Goal: Task Accomplishment & Management: Manage account settings

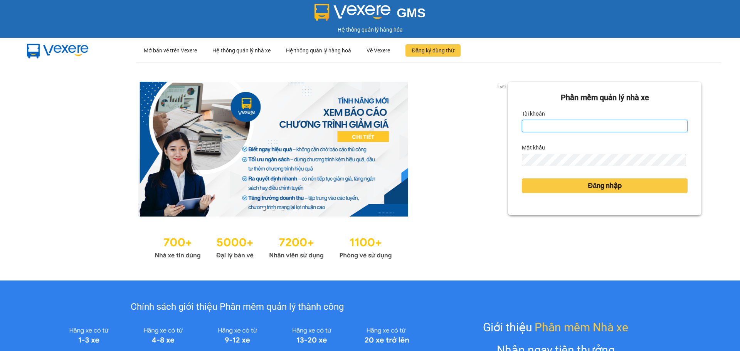
click at [580, 125] on input "Tài khoản" at bounding box center [605, 126] width 166 height 12
type input "lnttu.ducphatth"
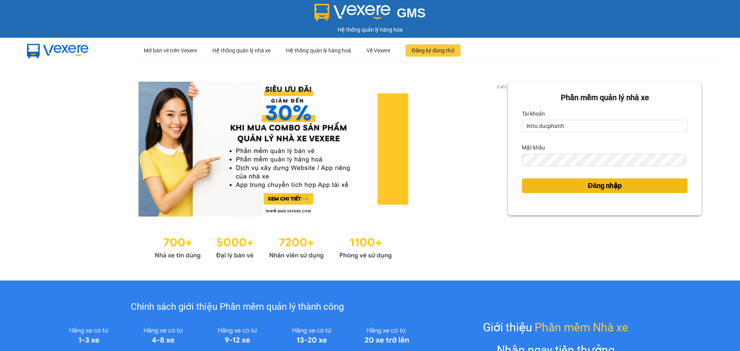
click at [540, 188] on button "Đăng nhập" at bounding box center [605, 185] width 166 height 15
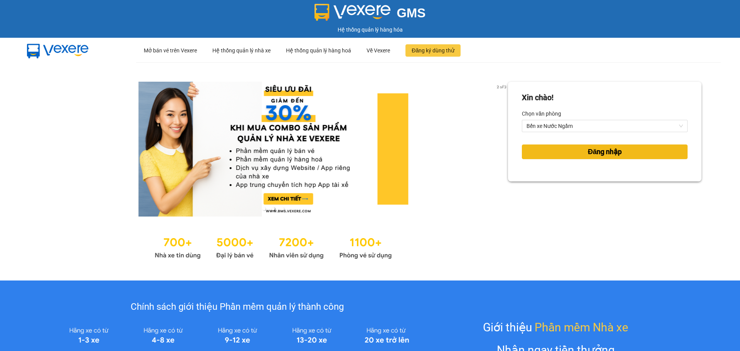
click at [568, 156] on button "Đăng nhập" at bounding box center [605, 152] width 166 height 15
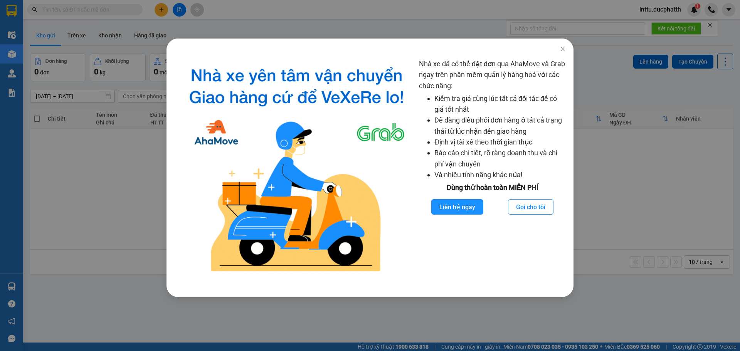
click at [682, 178] on div "Nhà xe đã có thể đặt đơn qua AhaMove và Grab ngay trên phần mềm quản lý hàng ho…" at bounding box center [370, 175] width 740 height 351
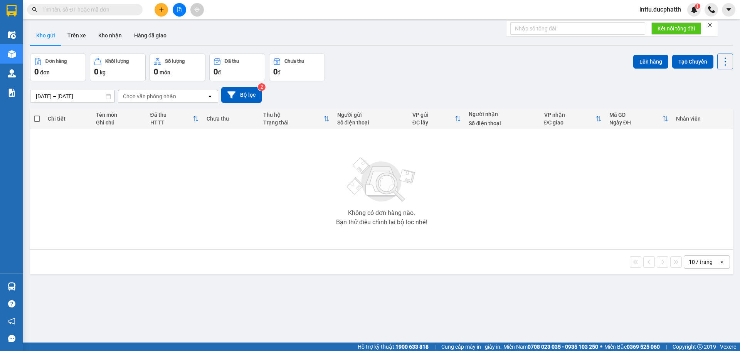
click at [451, 71] on div "Đơn hàng 0 đơn Khối lượng 0 kg Số lượng 0 món Đã thu 0 đ Chưa thu 0 đ Lên hàng …" at bounding box center [381, 68] width 703 height 28
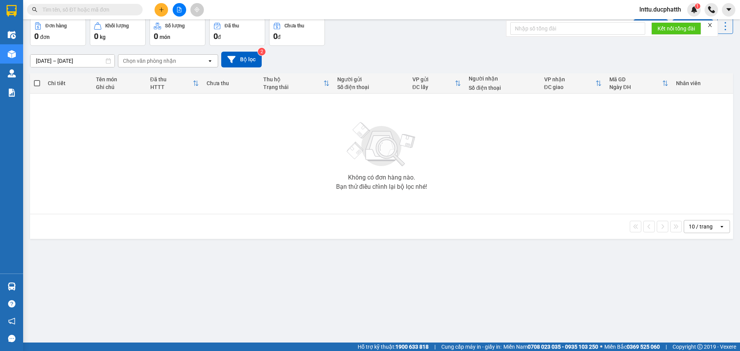
click at [352, 271] on div "ver 1.8.146 Kho gửi Trên xe Kho nhận Hàng đã giao Đơn hàng 0 đơn Khối lượng 0 k…" at bounding box center [381, 163] width 709 height 351
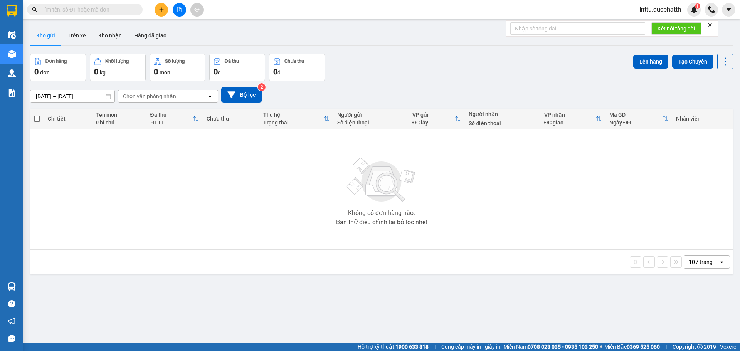
click at [371, 78] on div "Đơn hàng 0 đơn Khối lượng 0 kg Số lượng 0 món Đã thu 0 đ Chưa thu 0 đ Lên hàng …" at bounding box center [381, 68] width 703 height 28
click at [327, 44] on div "Kho gửi Trên xe Kho nhận Hàng đã giao" at bounding box center [381, 36] width 703 height 20
click at [101, 40] on button "Kho nhận" at bounding box center [110, 35] width 36 height 19
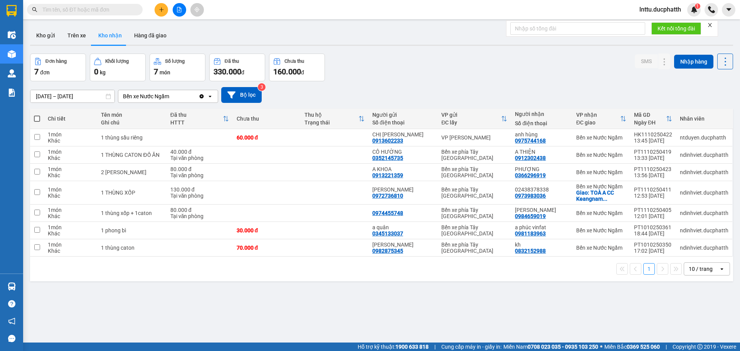
click at [317, 279] on div "1 10 / trang open" at bounding box center [381, 269] width 703 height 25
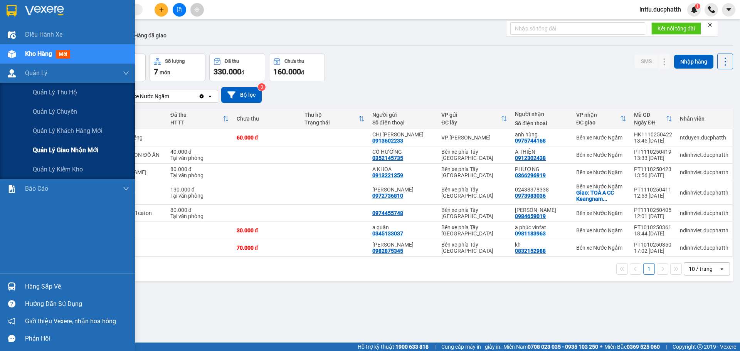
click at [49, 150] on span "Quản lý giao nhận mới" at bounding box center [66, 150] width 66 height 10
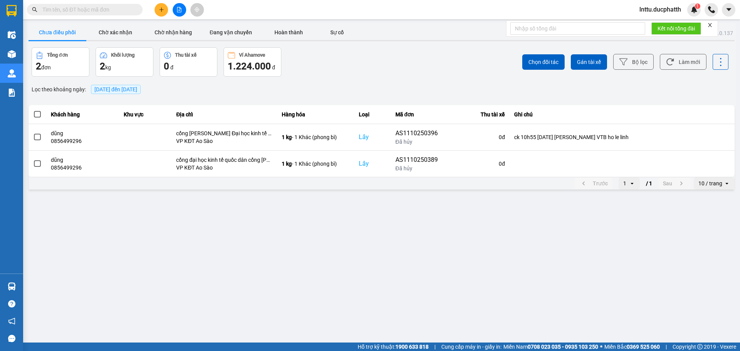
click at [517, 254] on main "ver: 0.0.137 Chưa điều phối Chờ xác nhận Chờ nhận hàng Đang vận chuyển Hoàn thà…" at bounding box center [370, 171] width 740 height 343
click at [177, 29] on button "Chờ nhận hàng" at bounding box center [173, 32] width 58 height 15
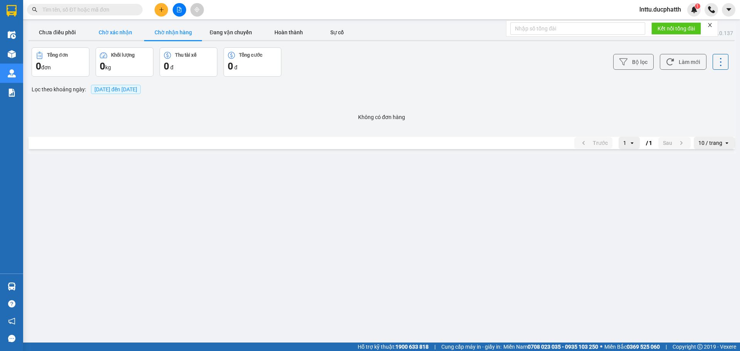
click at [117, 32] on button "Chờ xác nhận" at bounding box center [115, 32] width 58 height 15
click at [231, 26] on button "Đang vận chuyển" at bounding box center [231, 32] width 58 height 15
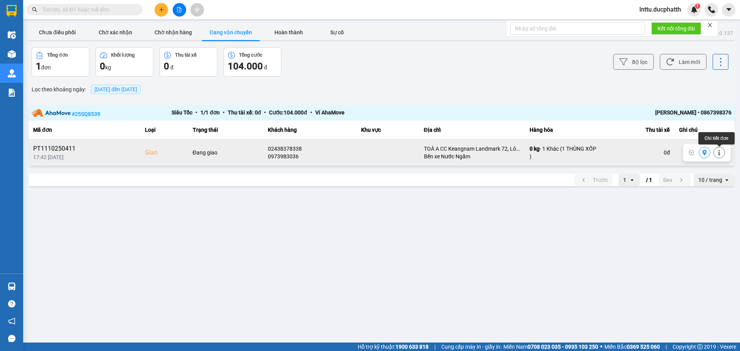
click at [718, 155] on icon at bounding box center [719, 152] width 5 height 5
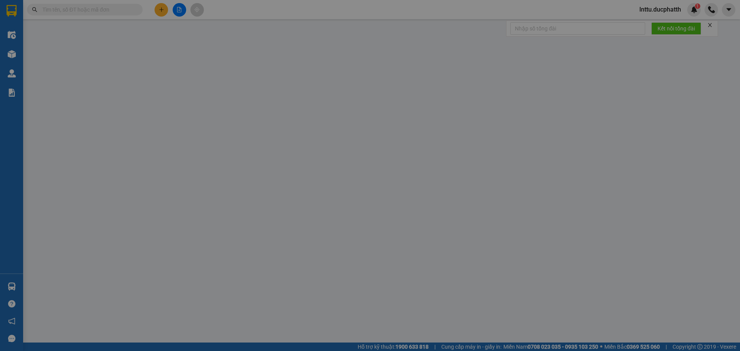
type input "0972736810"
type input "[PERSON_NAME]"
type input "0973983036"
type input "02438378338"
checkbox input "true"
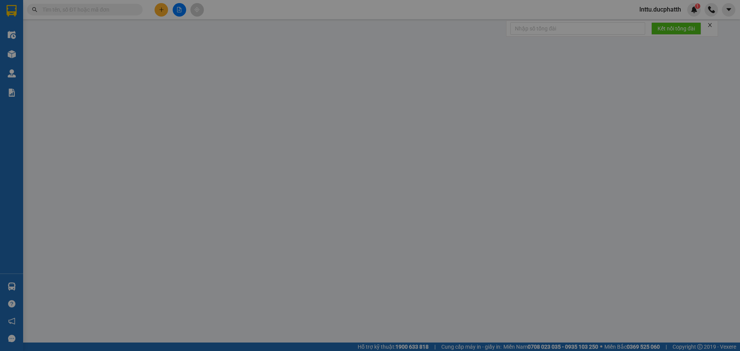
type input "TOÀ A CC Keangnam Landmark 72, Lô E6, Khu đô thị mới [GEOGRAPHIC_DATA], [GEOGRA…"
type input "0"
type input "130.000"
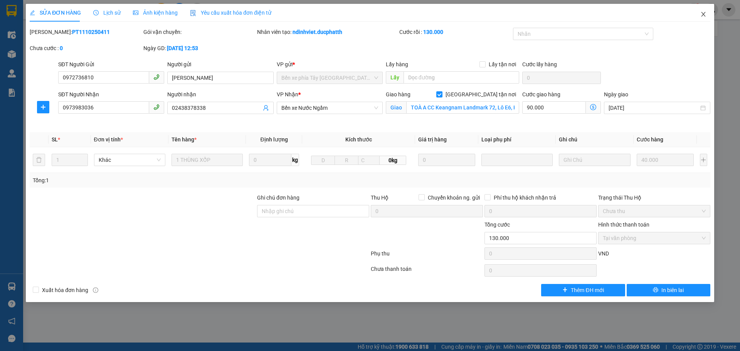
click at [704, 12] on icon "close" at bounding box center [703, 14] width 6 height 6
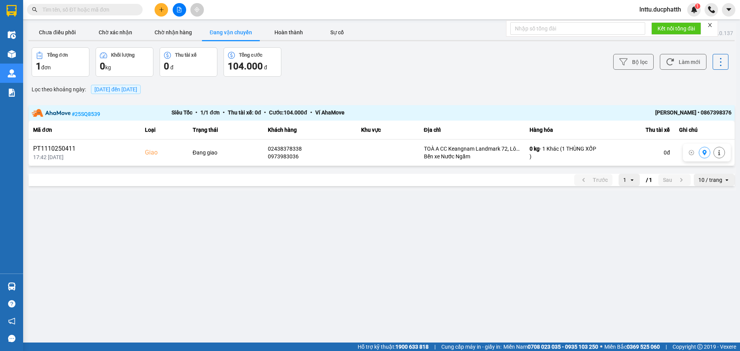
click at [431, 204] on main "ver: 0.0.137 Chưa điều phối Chờ xác nhận Chờ nhận hàng Đang vận chuyển Hoàn thà…" at bounding box center [370, 171] width 740 height 343
click at [53, 9] on input "text" at bounding box center [87, 9] width 91 height 8
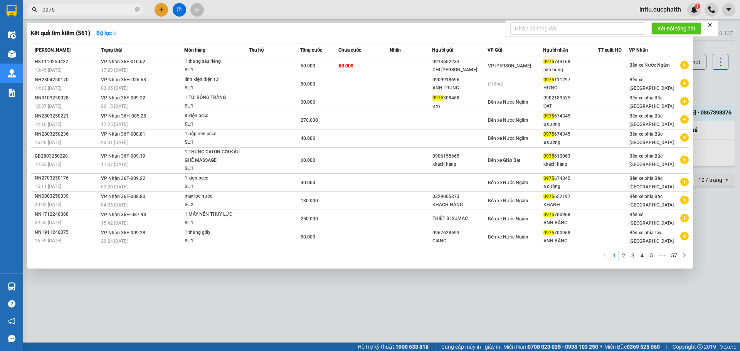
type input "0975"
click at [400, 281] on div at bounding box center [370, 175] width 740 height 351
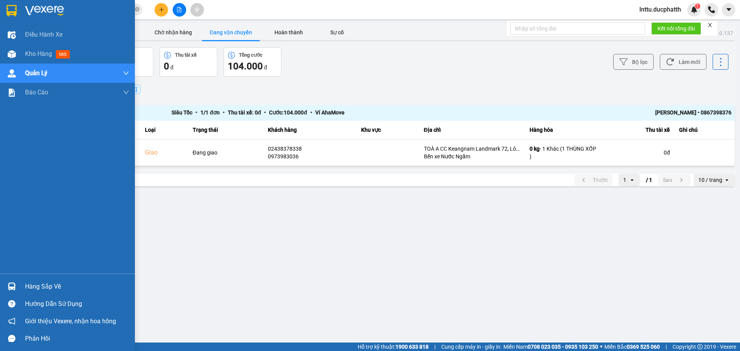
click at [12, 285] on img at bounding box center [12, 287] width 8 height 8
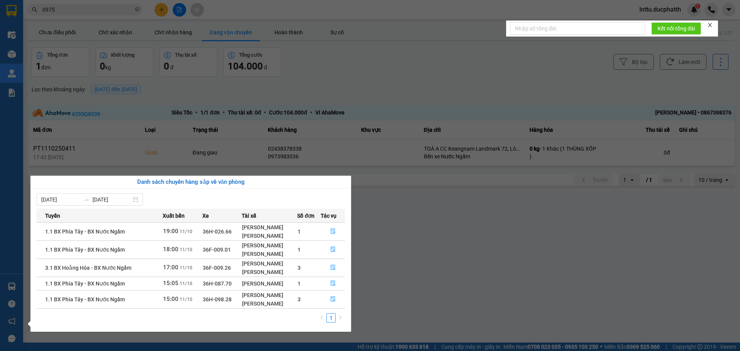
click at [418, 248] on section "Kết quả tìm kiếm ( 561 ) Bộ lọc Mã ĐH Trạng thái Món hàng Thu hộ Tổng cước Chưa…" at bounding box center [370, 175] width 740 height 351
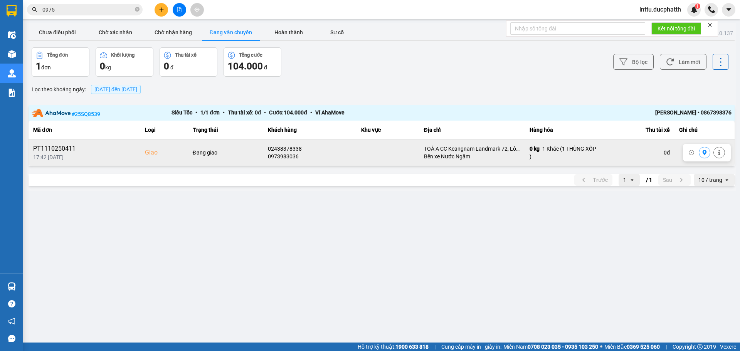
click at [705, 153] on icon at bounding box center [704, 152] width 5 height 5
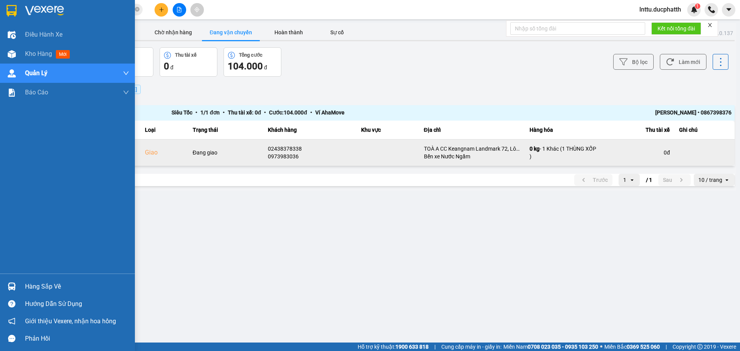
click at [5, 291] on div at bounding box center [11, 286] width 13 height 13
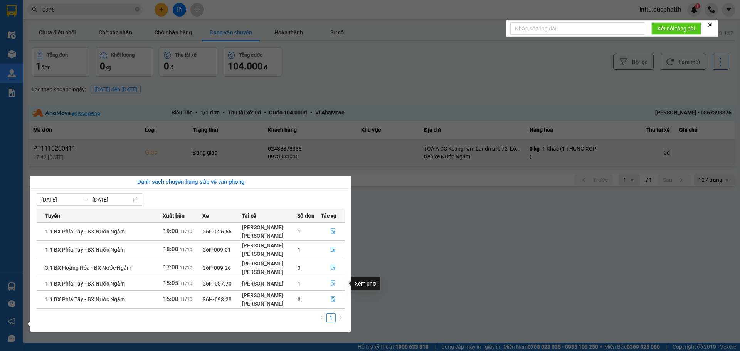
click at [330, 283] on icon "file-done" at bounding box center [332, 283] width 5 height 5
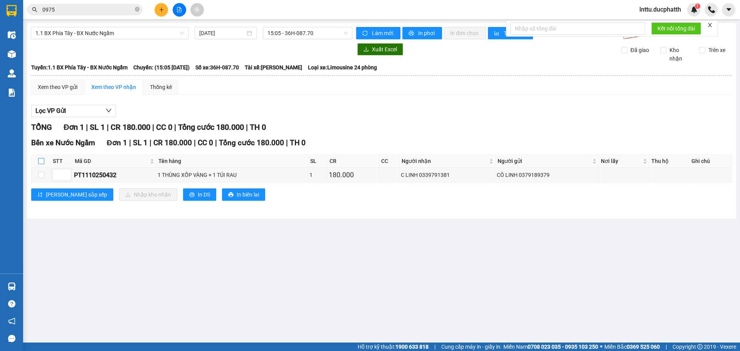
click at [43, 162] on input "checkbox" at bounding box center [41, 161] width 6 height 6
checkbox input "true"
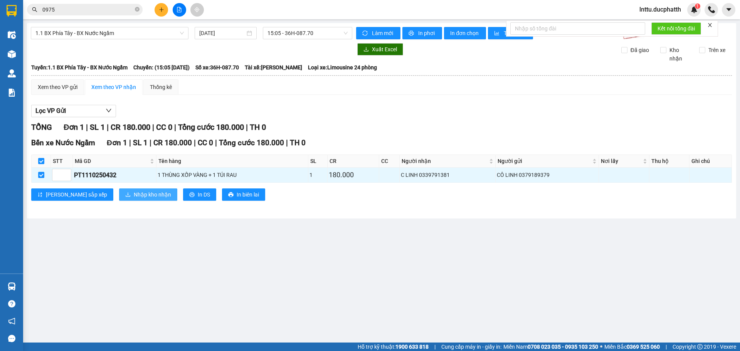
click at [134, 192] on span "Nhập kho nhận" at bounding box center [152, 194] width 37 height 8
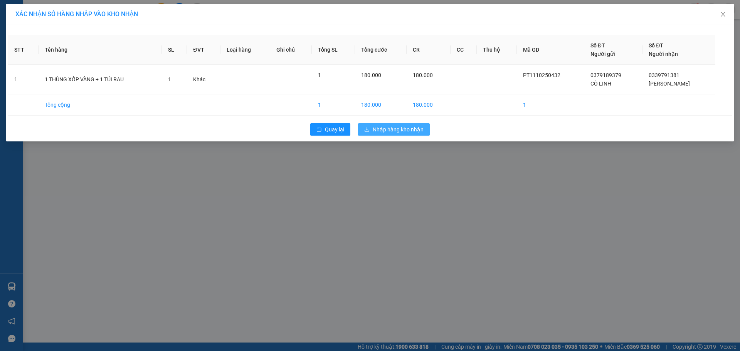
click at [389, 126] on span "Nhập hàng kho nhận" at bounding box center [398, 129] width 51 height 8
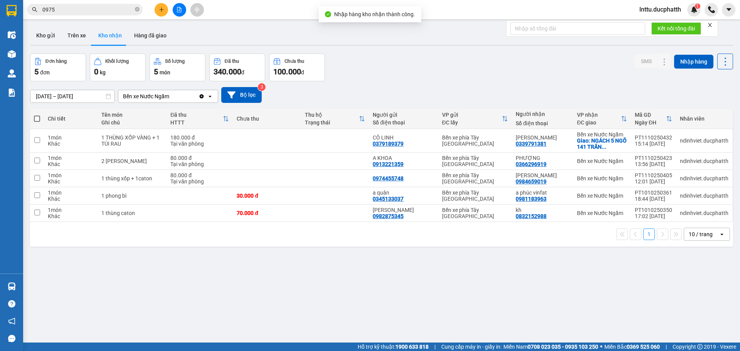
drag, startPoint x: 391, startPoint y: 281, endPoint x: 332, endPoint y: 257, distance: 63.1
click at [391, 281] on div "ver 1.8.146 Kho gửi Trên xe Kho nhận Hàng đã giao Đơn hàng 5 đơn Khối lượng 0 k…" at bounding box center [381, 198] width 709 height 351
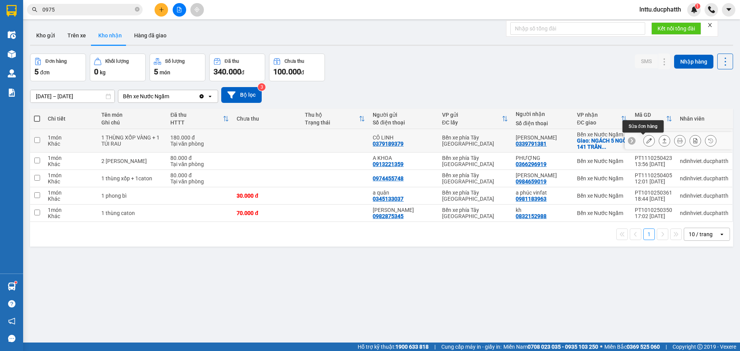
click at [646, 143] on icon at bounding box center [648, 140] width 5 height 5
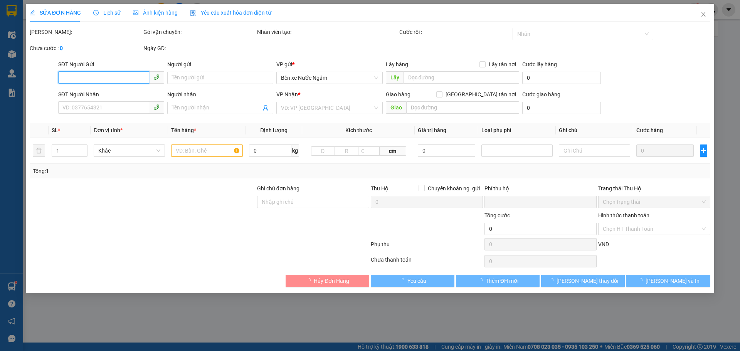
type input "0379189379"
type input "CÔ LINH"
type input "0339791381"
type input "[PERSON_NAME]"
checkbox input "true"
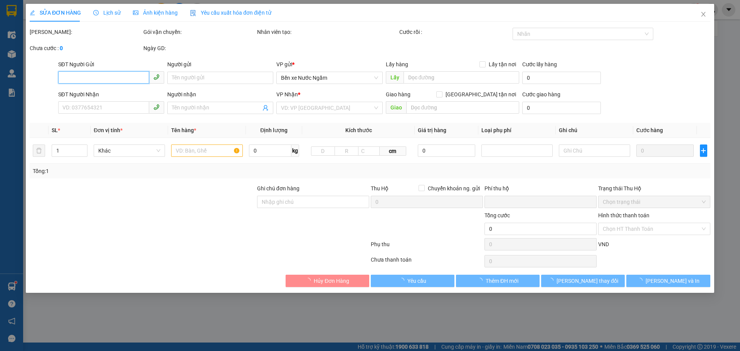
type input "NGÁCH 5 NGÕ 141 TRẦN PHÚ [GEOGRAPHIC_DATA]"
type input "0"
type input "180.000"
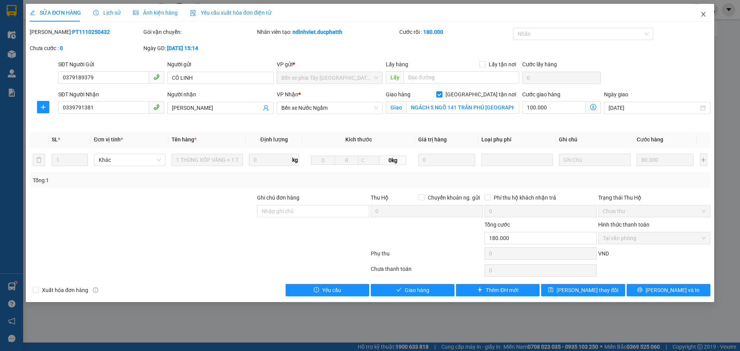
click at [703, 12] on icon "close" at bounding box center [703, 14] width 6 height 6
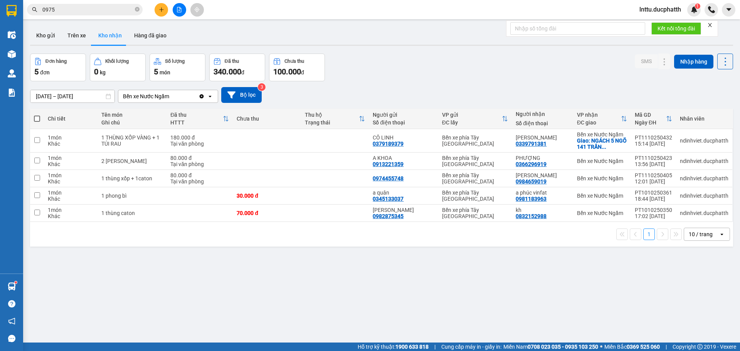
click at [266, 276] on div "ver 1.8.146 Kho gửi Trên xe Kho nhận Hàng đã giao Đơn hàng 5 đơn Khối lượng 0 k…" at bounding box center [381, 198] width 709 height 351
click at [648, 140] on button at bounding box center [649, 140] width 11 height 13
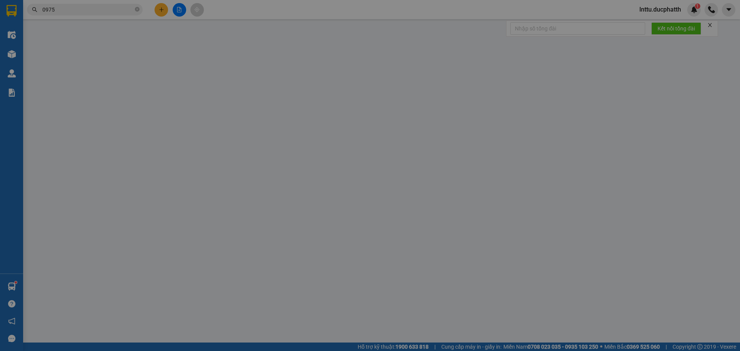
type input "0379189379"
type input "CÔ LINH"
type input "0339791381"
type input "[PERSON_NAME]"
checkbox input "true"
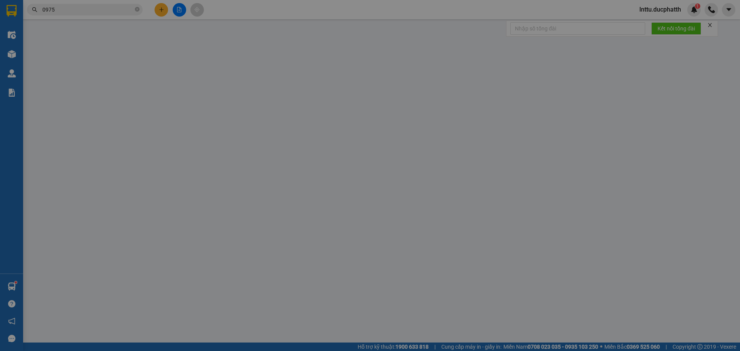
type input "NGÁCH 5 NGÕ 141 TRẦN PHÚ [GEOGRAPHIC_DATA]"
type input "0"
type input "180.000"
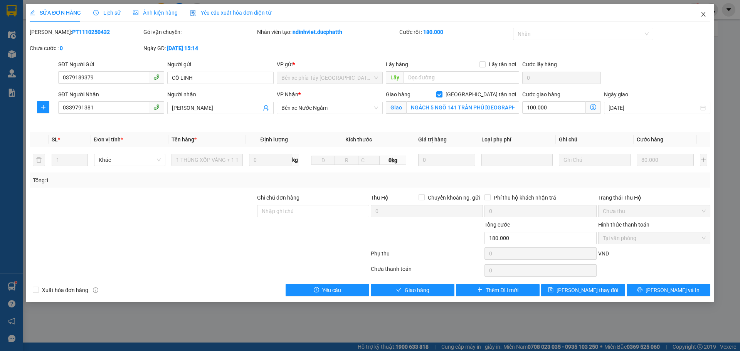
click at [708, 13] on span "Close" at bounding box center [704, 15] width 22 height 22
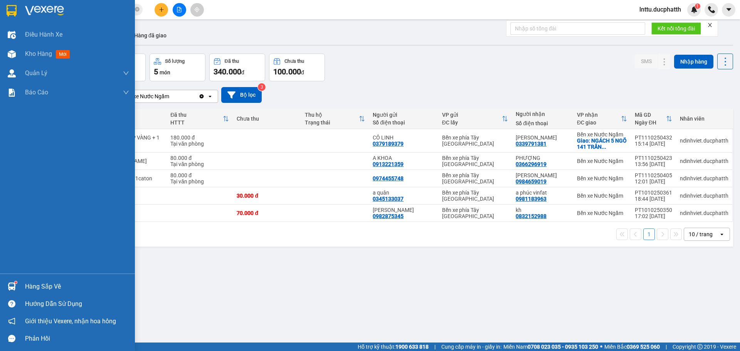
click at [19, 284] on div "Hàng sắp về" at bounding box center [67, 286] width 135 height 17
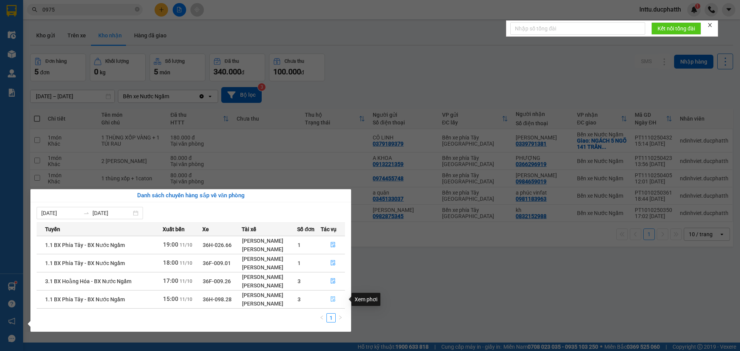
click at [332, 298] on icon "file-done" at bounding box center [332, 298] width 5 height 5
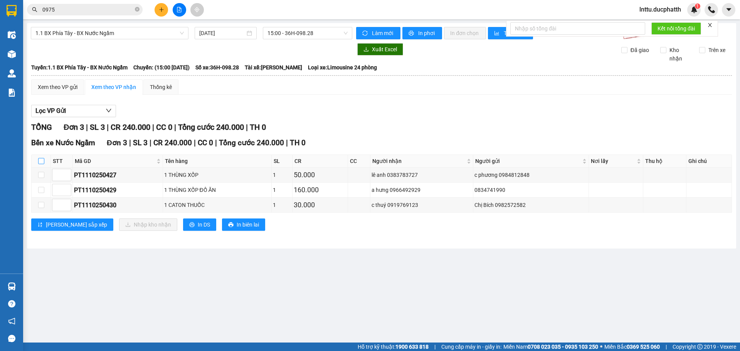
click at [43, 160] on input "checkbox" at bounding box center [41, 161] width 6 height 6
checkbox input "true"
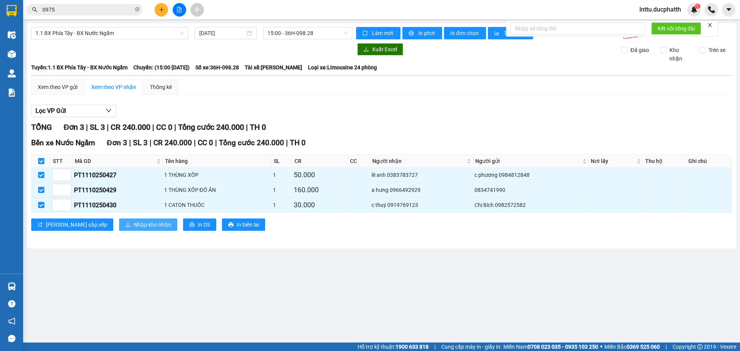
click at [134, 226] on span "Nhập kho nhận" at bounding box center [152, 224] width 37 height 8
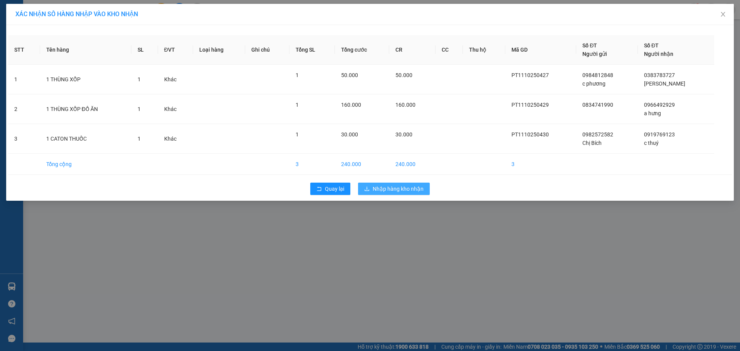
click at [382, 188] on span "Nhập hàng kho nhận" at bounding box center [398, 189] width 51 height 8
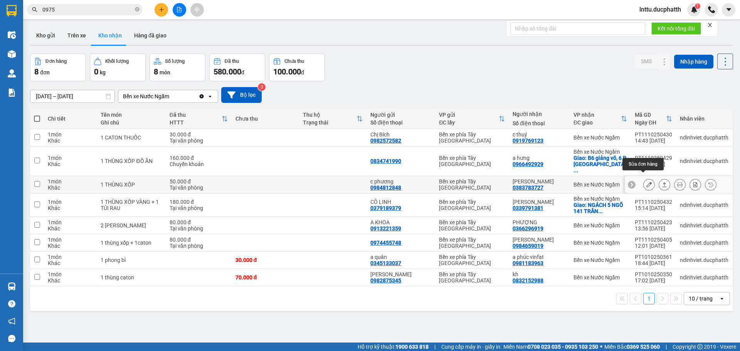
click at [646, 182] on icon at bounding box center [648, 184] width 5 height 5
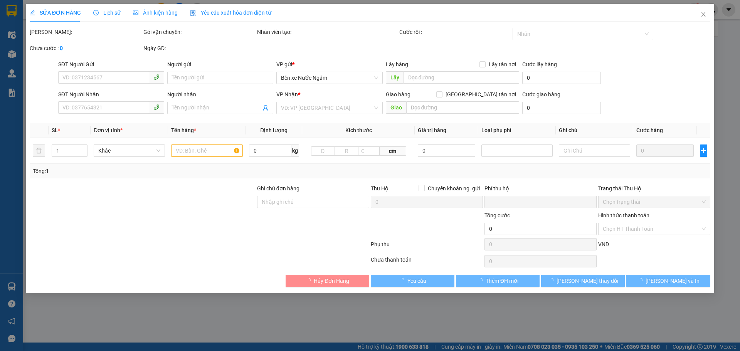
type input "0984812848"
type input "c phương"
type input "0383783727"
type input "[PERSON_NAME]"
type input "0"
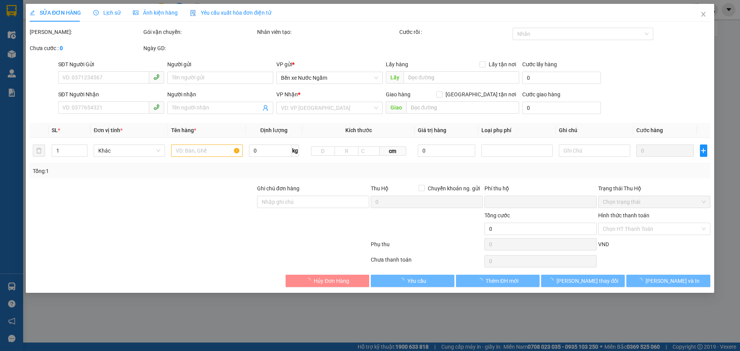
type input "50.000"
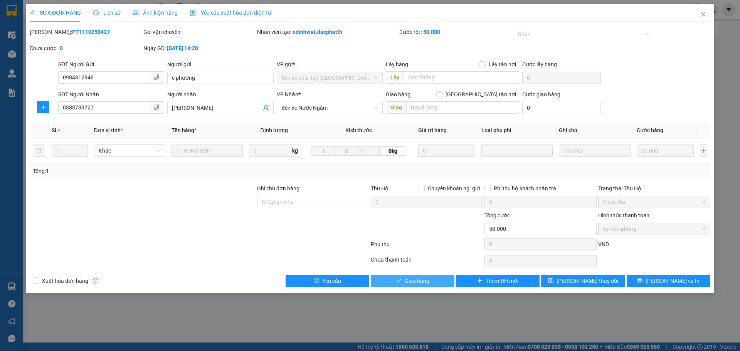
click at [397, 281] on icon "check" at bounding box center [398, 280] width 5 height 5
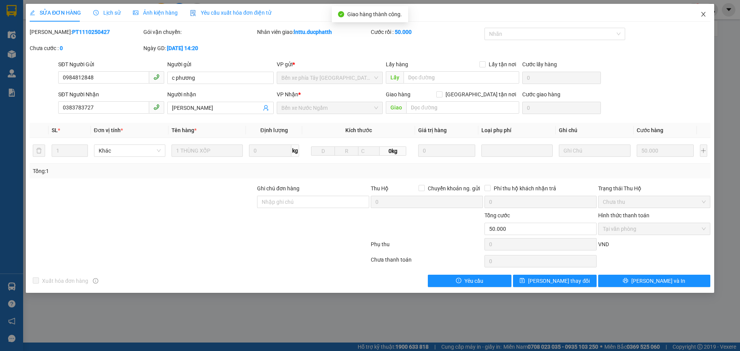
click at [704, 12] on icon "close" at bounding box center [703, 14] width 6 height 6
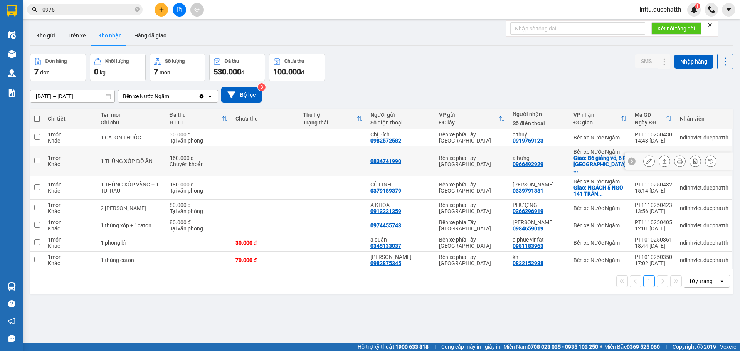
click at [646, 160] on icon at bounding box center [648, 160] width 5 height 5
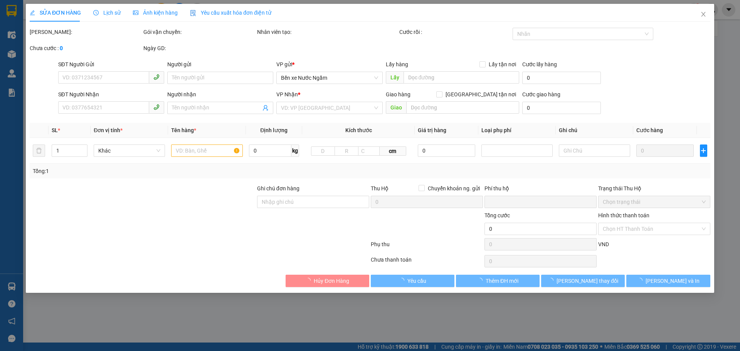
type input "0834741990"
type input "0966492929"
type input "a hưng"
checkbox input "true"
type input "B6 giảng võ, 6 P. [GEOGRAPHIC_DATA], [GEOGRAPHIC_DATA], [GEOGRAPHIC_DATA], [GEO…"
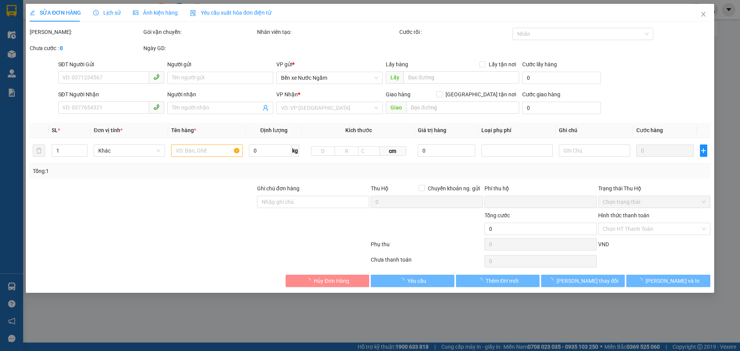
type input "GỬI TT CK [DATE] 14H36 PHAM VAN HA VIETIN"
type input "0"
type input "160.000"
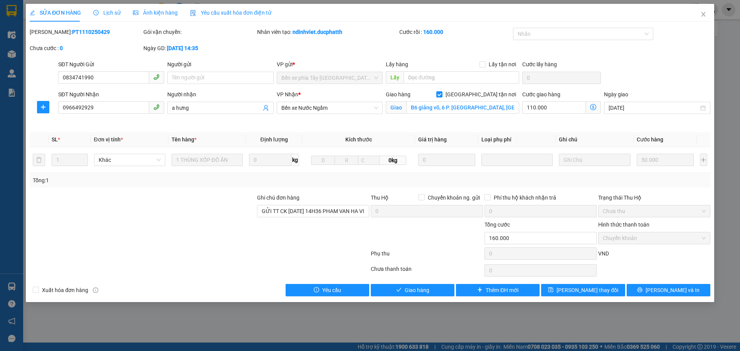
click at [463, 118] on div "Giao hàng Giao tận nơi Giao B6 giảng võ, 6 P. [GEOGRAPHIC_DATA], [GEOGRAPHIC_DA…" at bounding box center [452, 108] width 136 height 36
click at [452, 105] on input "B6 giảng võ, 6 P. [GEOGRAPHIC_DATA], [GEOGRAPHIC_DATA], [GEOGRAPHIC_DATA], [GEO…" at bounding box center [462, 107] width 113 height 12
click at [465, 106] on input "B6 giảng võ, 6 P. [GEOGRAPHIC_DATA], [GEOGRAPHIC_DATA], [GEOGRAPHIC_DATA], [GEO…" at bounding box center [462, 107] width 113 height 12
drag, startPoint x: 476, startPoint y: 110, endPoint x: 518, endPoint y: 114, distance: 42.6
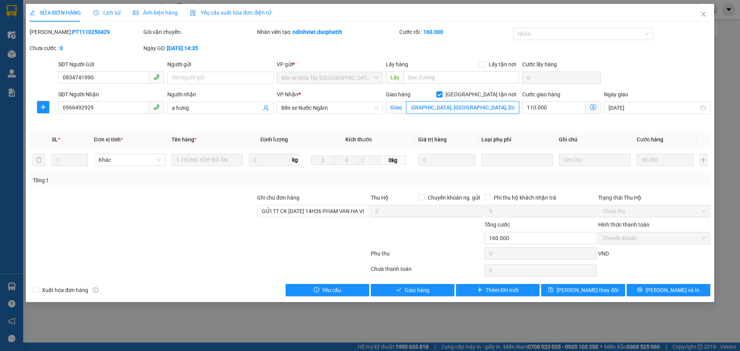
click at [518, 114] on div "Giao hàng Giao tận nơi Giao B6 giảng võ, 6 P. [GEOGRAPHIC_DATA], [GEOGRAPHIC_DA…" at bounding box center [452, 103] width 133 height 27
click at [497, 121] on div "Giao hàng Giao tận nơi Giao B6 giảng võ, 6 P. [GEOGRAPHIC_DATA], [GEOGRAPHIC_DA…" at bounding box center [452, 108] width 136 height 36
click at [705, 10] on span "Close" at bounding box center [704, 15] width 22 height 22
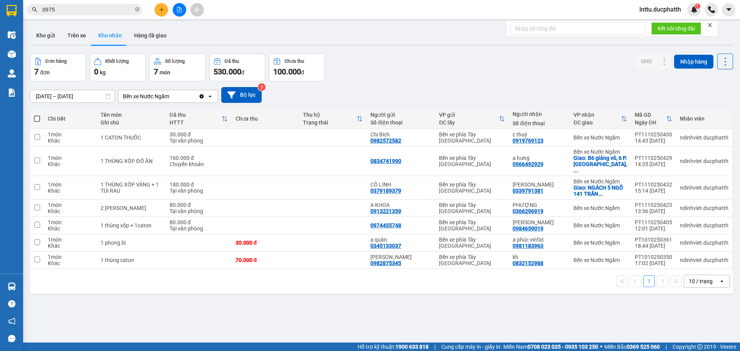
drag, startPoint x: 422, startPoint y: 296, endPoint x: 403, endPoint y: 272, distance: 30.5
click at [419, 295] on div "ver 1.8.146 Kho gửi Trên xe Kho nhận Hàng đã giao Đơn hàng 7 đơn Khối lượng 0 k…" at bounding box center [381, 198] width 709 height 351
click at [402, 50] on div "ver 1.8.146 Kho gửi Trên xe Kho nhận Hàng đã giao Đơn hàng 7 đơn Khối lượng 0 k…" at bounding box center [381, 198] width 709 height 351
click at [606, 327] on div "ver 1.8.146 Kho gửi Trên xe Kho nhận Hàng đã giao Đơn hàng 7 đơn Khối lượng 0 k…" at bounding box center [381, 198] width 709 height 351
click at [646, 223] on icon at bounding box center [648, 225] width 5 height 5
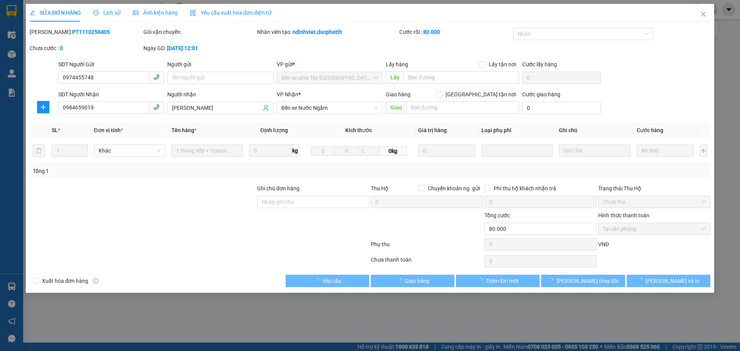
type input "0974455748"
type input "0984659019"
type input "[PERSON_NAME]"
type input "0"
type input "80.000"
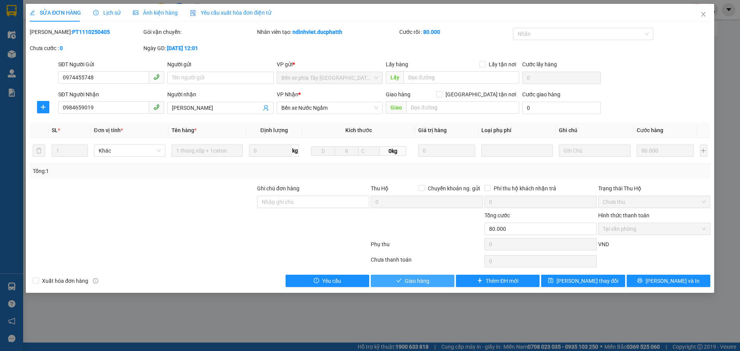
click at [389, 277] on button "Giao hàng" at bounding box center [413, 281] width 84 height 12
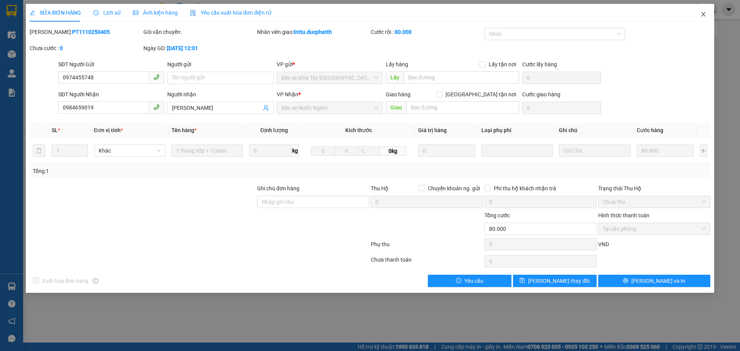
click at [704, 10] on span "Close" at bounding box center [704, 15] width 22 height 22
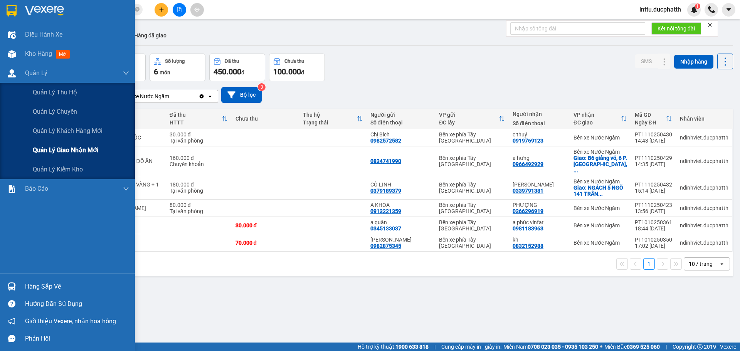
click at [54, 150] on span "Quản lý giao nhận mới" at bounding box center [66, 150] width 66 height 10
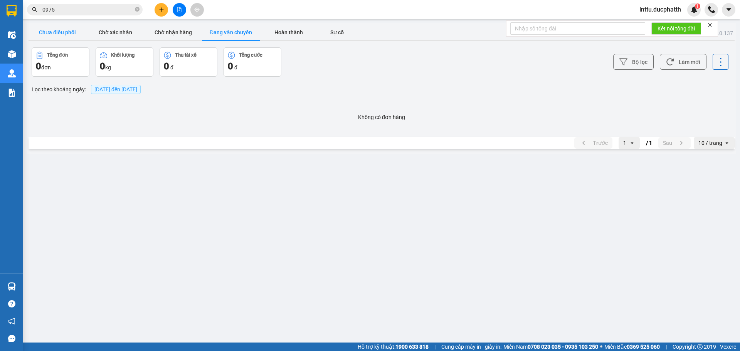
click at [73, 30] on button "Chưa điều phối" at bounding box center [58, 32] width 58 height 15
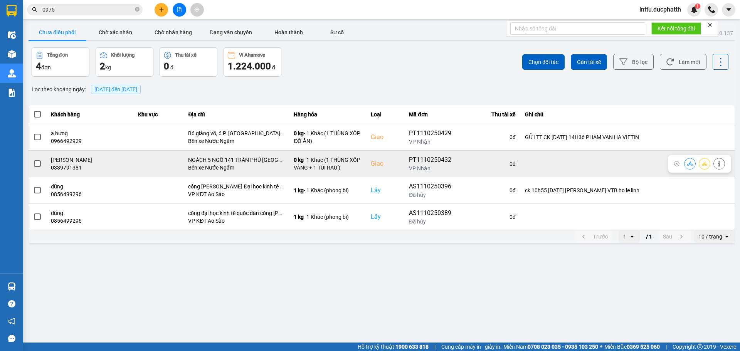
click at [719, 161] on icon at bounding box center [719, 163] width 5 height 5
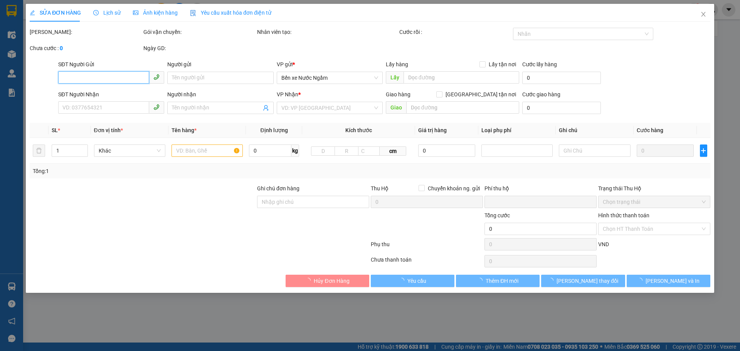
type input "0379189379"
type input "CÔ LINH"
type input "0339791381"
type input "[PERSON_NAME]"
checkbox input "true"
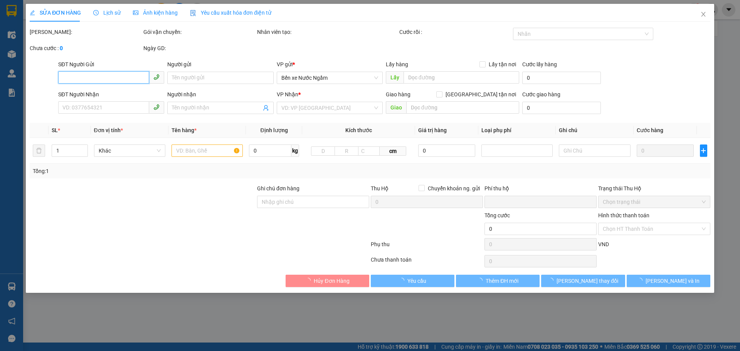
type input "NGÁCH 5 NGÕ 141 TRẦN PHÚ [GEOGRAPHIC_DATA]"
type input "0"
type input "180.000"
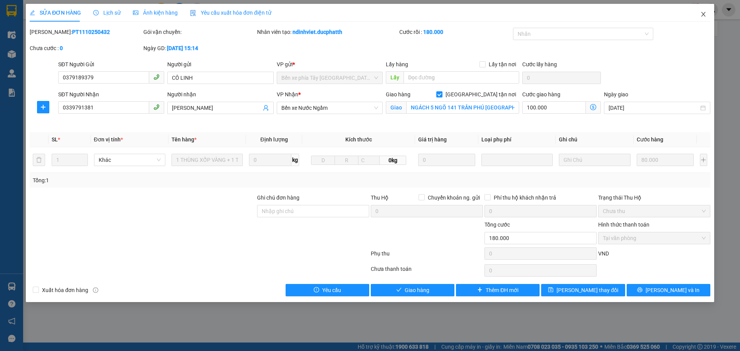
click at [701, 15] on icon "close" at bounding box center [703, 14] width 6 height 6
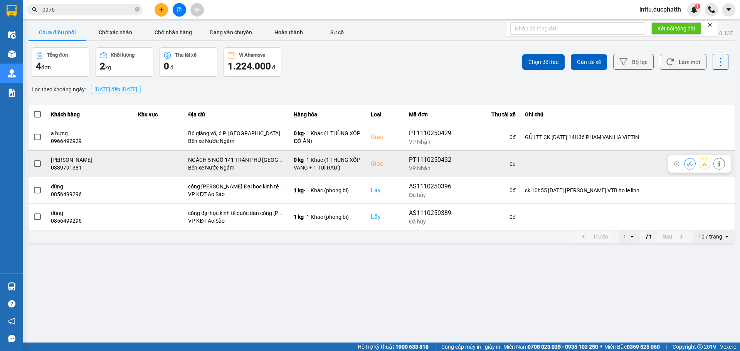
click at [691, 163] on icon at bounding box center [689, 164] width 5 height 4
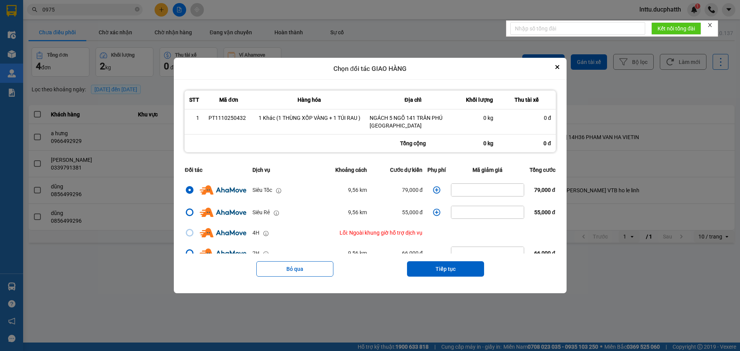
click at [433, 191] on icon "dialog" at bounding box center [437, 190] width 8 height 8
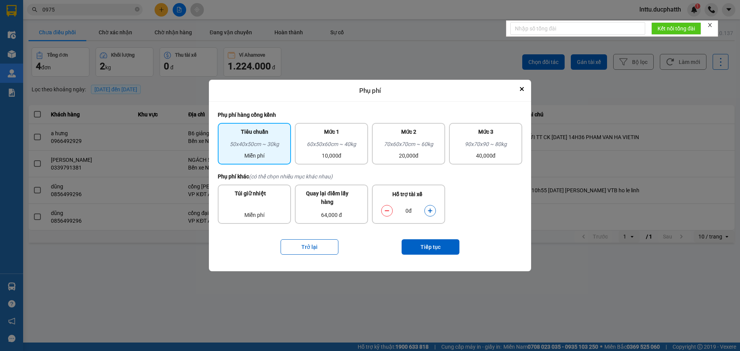
click at [429, 207] on button "dialog" at bounding box center [430, 210] width 11 height 13
click at [427, 254] on button "Tiếp tục" at bounding box center [431, 246] width 58 height 15
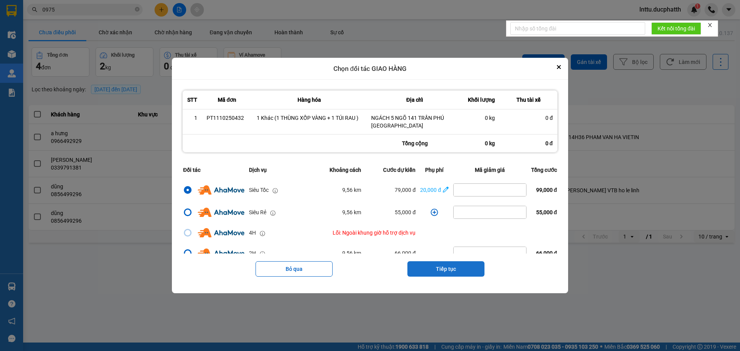
click at [429, 268] on button "Tiếp tục" at bounding box center [445, 268] width 77 height 15
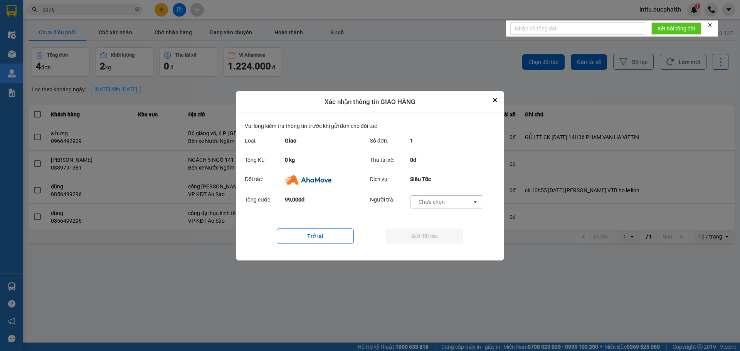
click at [430, 199] on div "-- Chưa chọn --" at bounding box center [431, 202] width 35 height 8
click at [428, 241] on div "Ví Ahamove" at bounding box center [446, 246] width 73 height 14
click at [421, 238] on button "Gửi đối tác" at bounding box center [424, 236] width 77 height 15
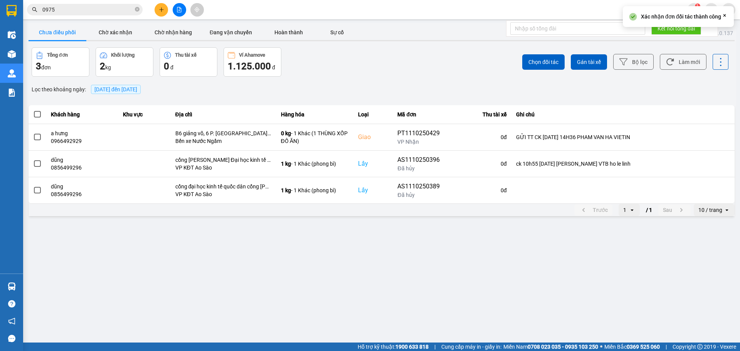
click at [422, 237] on main "ver: 0.0.137 Chưa điều phối Chờ xác nhận Chờ nhận hàng Đang vận chuyển Hoàn thà…" at bounding box center [370, 171] width 740 height 343
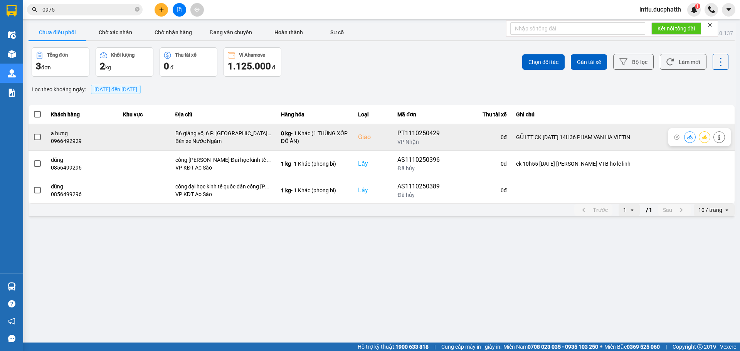
click at [691, 136] on icon at bounding box center [689, 137] width 5 height 4
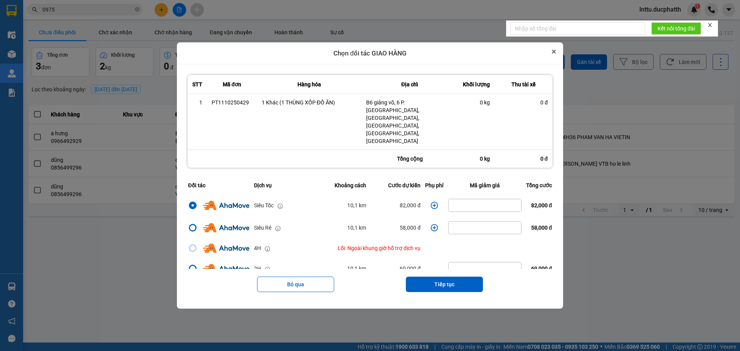
click at [556, 54] on icon "Close" at bounding box center [554, 52] width 4 height 4
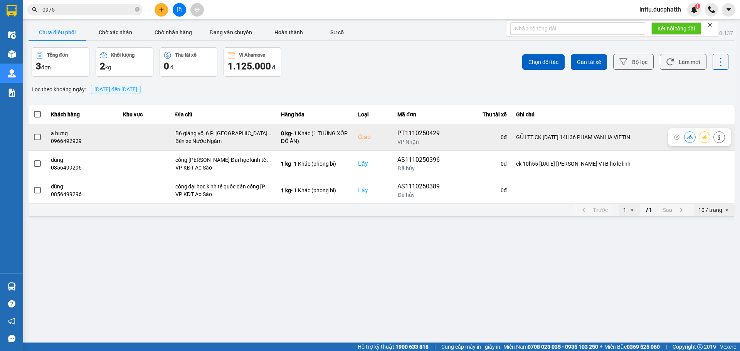
click at [720, 140] on icon at bounding box center [719, 137] width 2 height 5
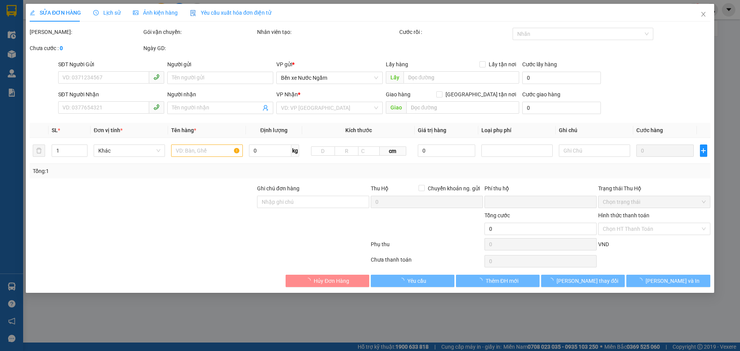
type input "0834741990"
type input "0966492929"
type input "a hưng"
checkbox input "true"
type input "B6 giảng võ, 6 P. [GEOGRAPHIC_DATA], [GEOGRAPHIC_DATA], [GEOGRAPHIC_DATA], [GEO…"
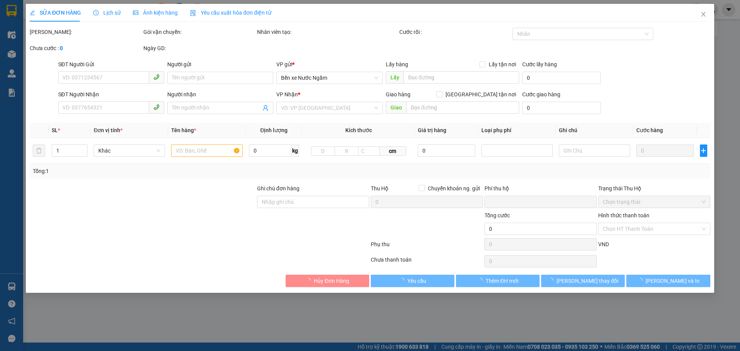
type input "GỬI TT CK [DATE] 14H36 PHAM VAN HA VIETIN"
type input "0"
type input "160.000"
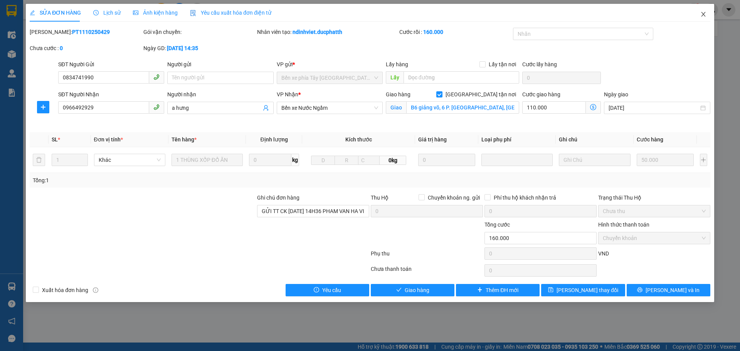
click at [705, 17] on icon "close" at bounding box center [703, 14] width 6 height 6
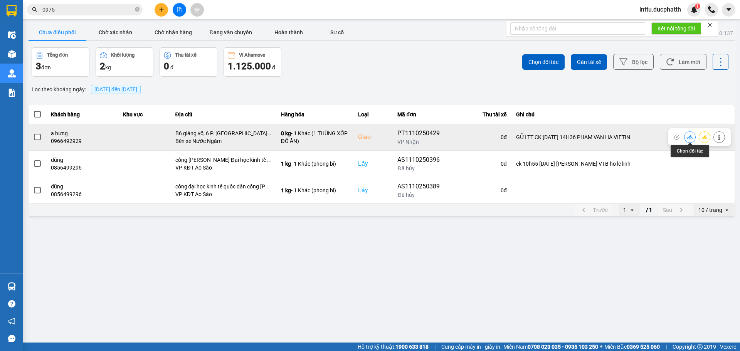
click at [688, 135] on button at bounding box center [690, 136] width 11 height 13
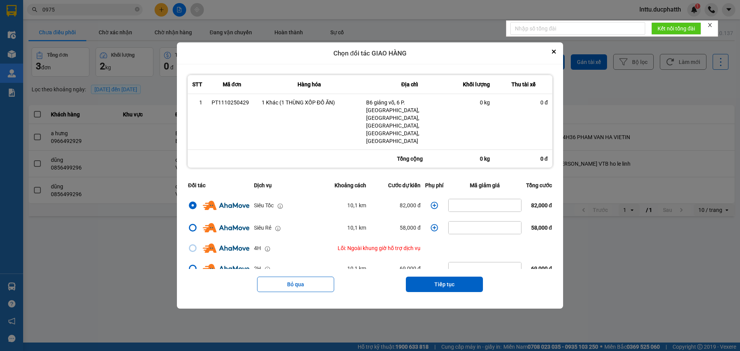
click at [434, 202] on icon "dialog" at bounding box center [435, 206] width 8 height 8
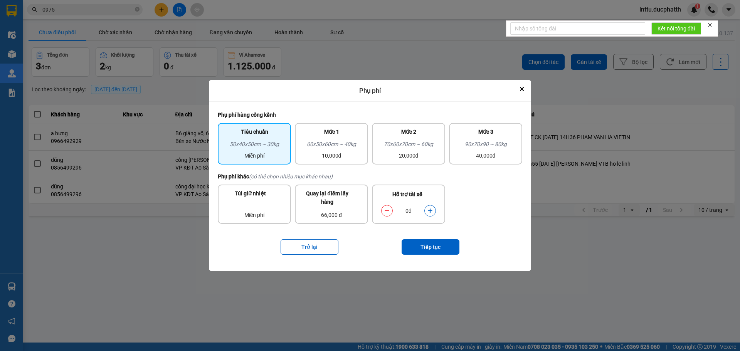
click at [434, 190] on div "Hỗ trợ tài xế" at bounding box center [408, 196] width 62 height 13
click at [431, 209] on icon "dialog" at bounding box center [429, 210] width 5 height 5
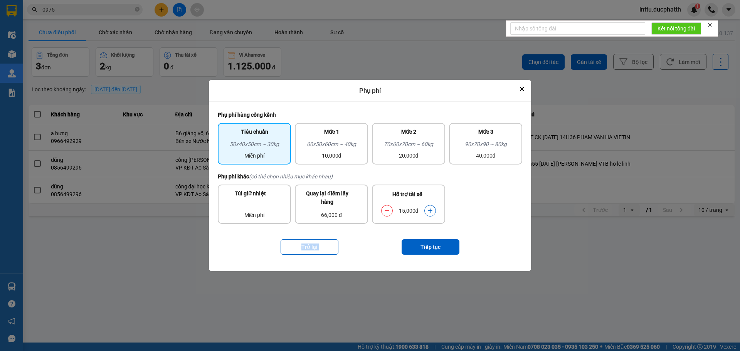
click at [431, 209] on icon "dialog" at bounding box center [429, 210] width 5 height 5
click at [420, 244] on button "Tiếp tục" at bounding box center [431, 246] width 58 height 15
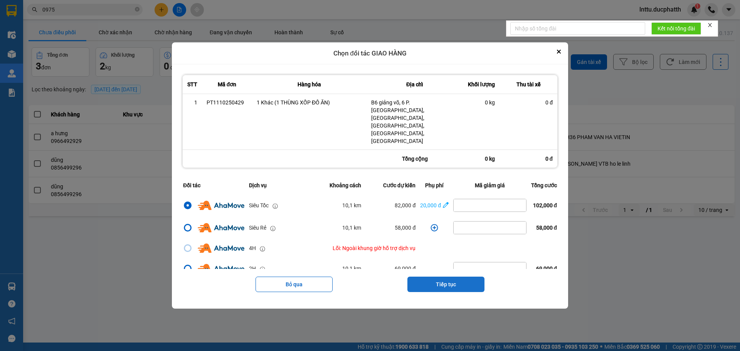
click at [444, 277] on button "Tiếp tục" at bounding box center [445, 284] width 77 height 15
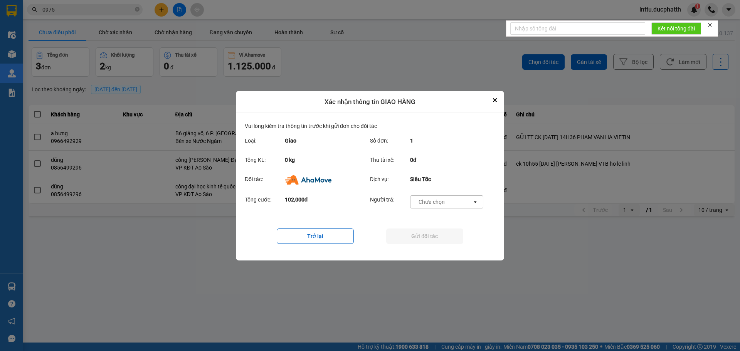
click at [423, 203] on div "-- Chưa chọn --" at bounding box center [431, 202] width 35 height 8
click at [427, 243] on span "Ví Ahamove" at bounding box center [431, 246] width 31 height 8
click at [411, 239] on button "Gửi đối tác" at bounding box center [424, 236] width 77 height 15
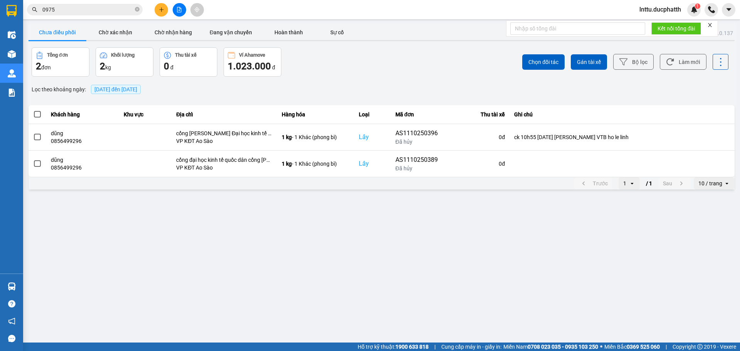
drag, startPoint x: 306, startPoint y: 304, endPoint x: 276, endPoint y: 265, distance: 48.9
click at [300, 296] on main "ver: 0.0.137 Chưa điều phối Chờ xác nhận Chờ nhận hàng Đang vận chuyển Hoàn thà…" at bounding box center [370, 171] width 740 height 343
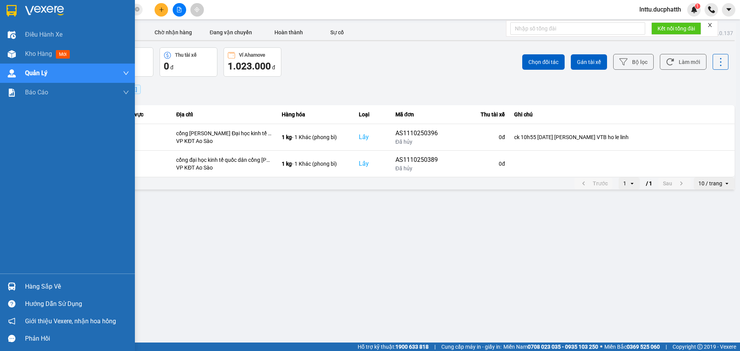
click at [8, 289] on img at bounding box center [12, 287] width 8 height 8
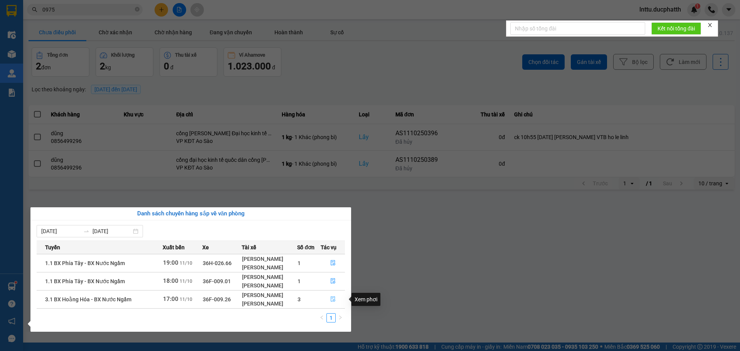
click at [330, 299] on button "button" at bounding box center [333, 299] width 24 height 12
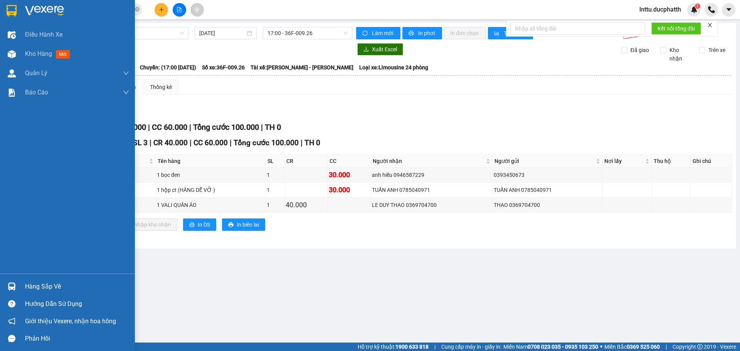
click at [10, 288] on img at bounding box center [12, 287] width 8 height 8
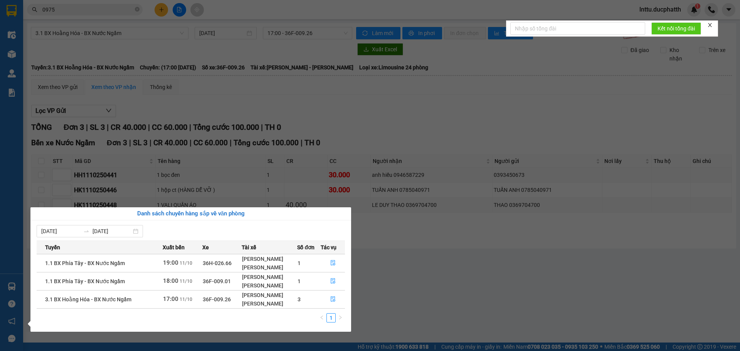
click at [311, 131] on section "Kết quả tìm kiếm ( 561 ) Bộ lọc Mã ĐH Trạng thái Món hàng Thu hộ Tổng cước Chưa…" at bounding box center [370, 175] width 740 height 351
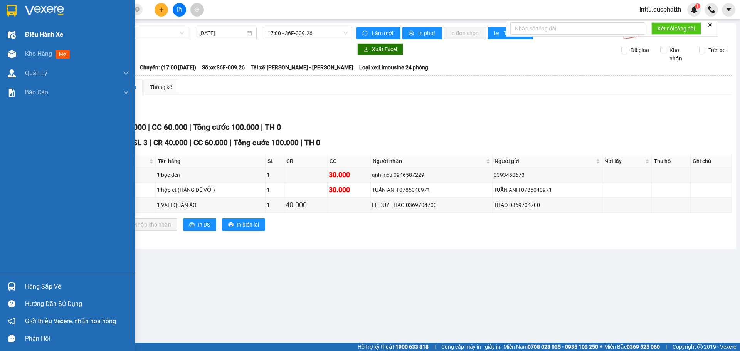
click at [20, 34] on div "Điều hành xe" at bounding box center [67, 34] width 135 height 19
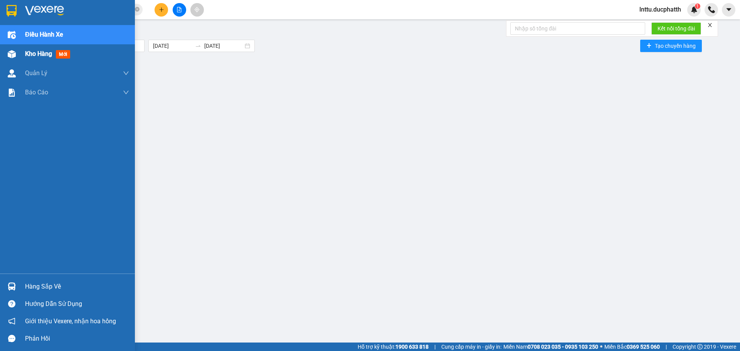
click at [24, 55] on div "Kho hàng mới" at bounding box center [67, 53] width 135 height 19
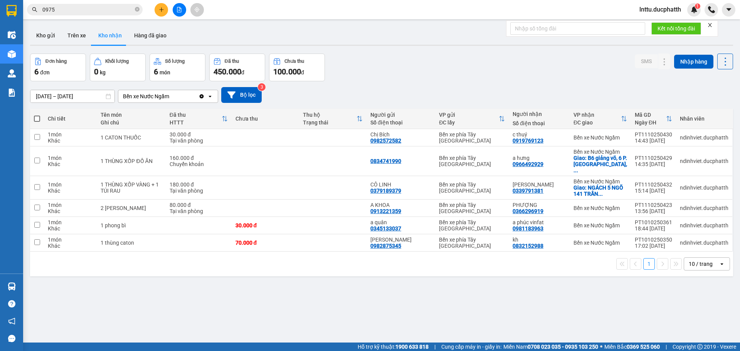
click at [394, 76] on div "Đơn hàng 6 đơn Khối lượng 0 kg Số lượng 6 món Đã thu 450.000 đ Chưa thu 100.000…" at bounding box center [381, 68] width 703 height 28
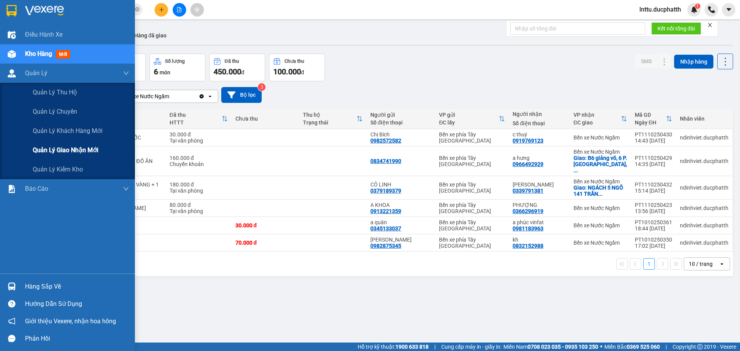
click at [51, 146] on span "Quản lý giao nhận mới" at bounding box center [66, 150] width 66 height 10
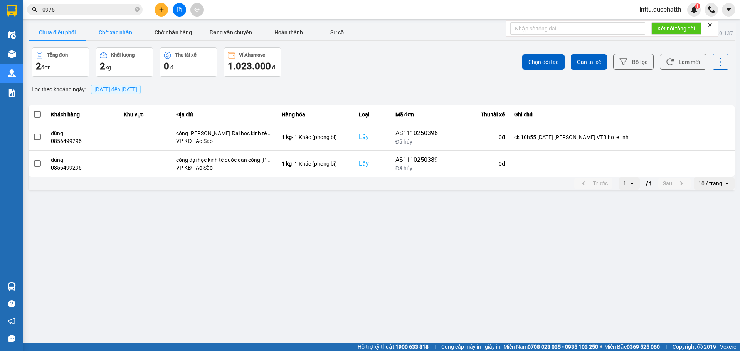
click at [120, 29] on button "Chờ xác nhận" at bounding box center [115, 32] width 58 height 15
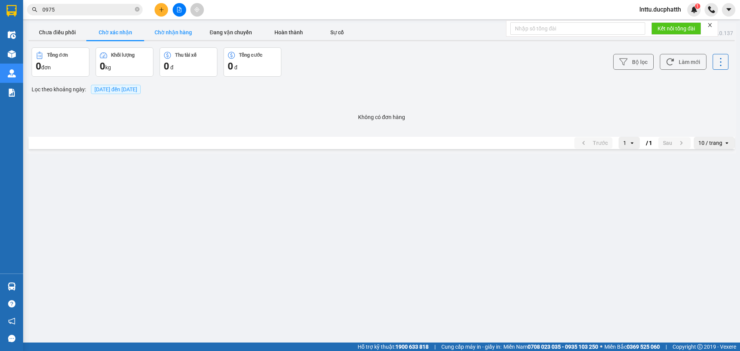
click at [165, 31] on button "Chờ nhận hàng" at bounding box center [173, 32] width 58 height 15
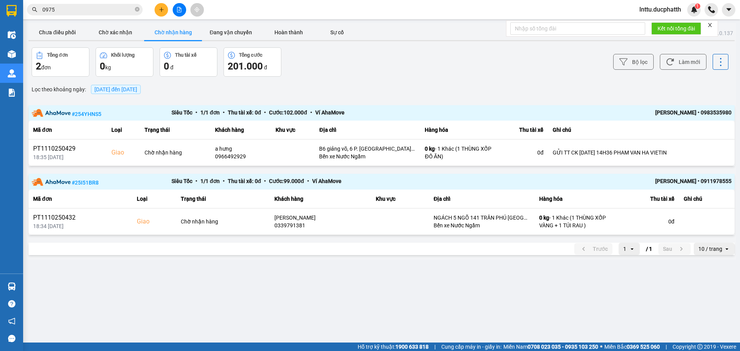
click at [455, 50] on div "Bộ lọc Làm mới" at bounding box center [554, 61] width 348 height 29
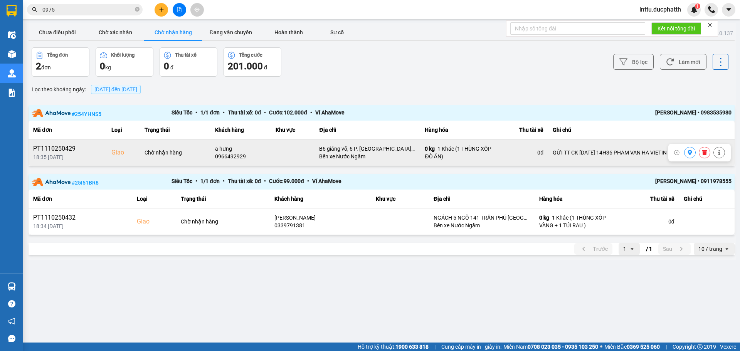
click at [688, 155] on icon at bounding box center [689, 152] width 5 height 5
click at [92, 6] on input "0975" at bounding box center [87, 9] width 91 height 8
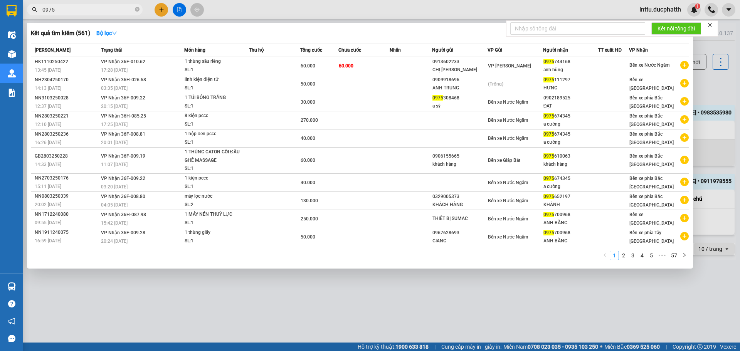
click at [92, 6] on input "0975" at bounding box center [87, 9] width 91 height 8
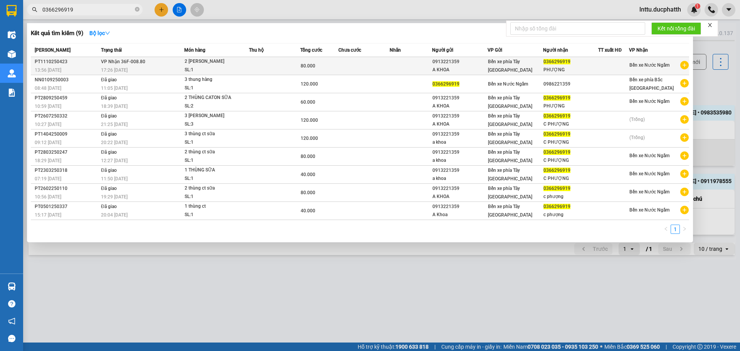
type input "0366296919"
click at [290, 68] on td at bounding box center [274, 66] width 51 height 18
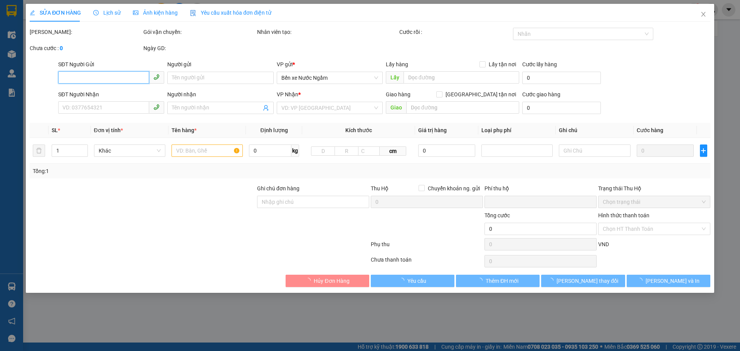
type input "0913221359"
type input "A KHOA"
type input "0366296919"
type input "PHƯỢNG"
type input "0"
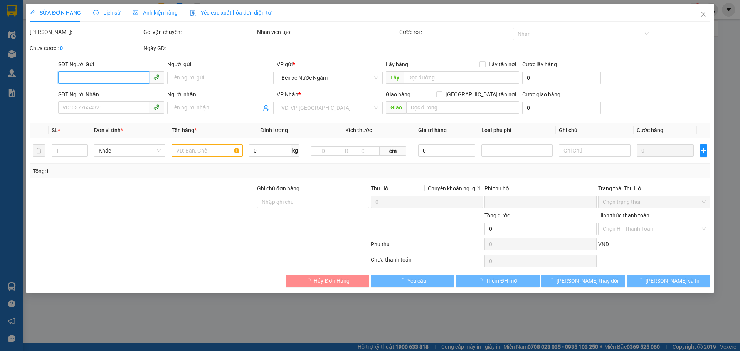
type input "80.000"
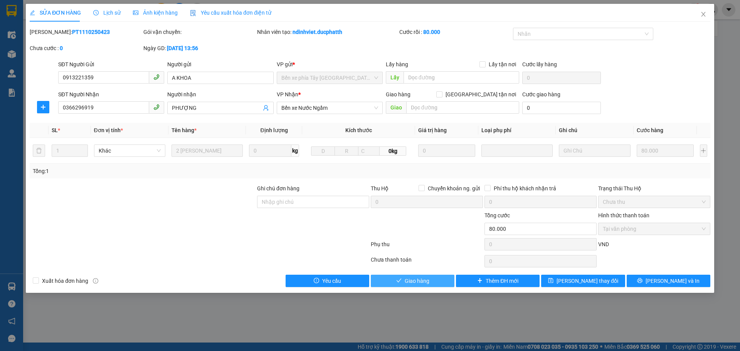
click at [397, 284] on button "Giao hàng" at bounding box center [413, 281] width 84 height 12
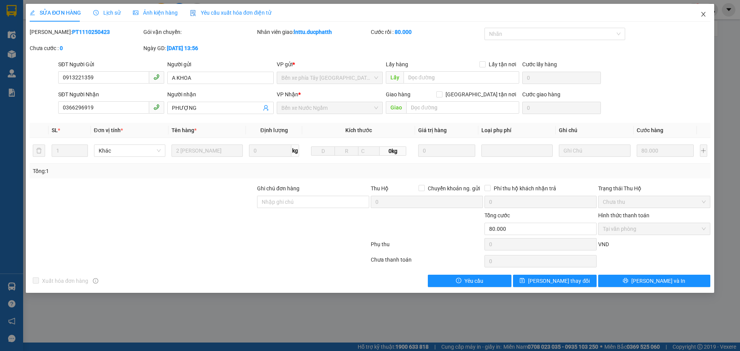
click at [702, 15] on icon "close" at bounding box center [703, 14] width 6 height 6
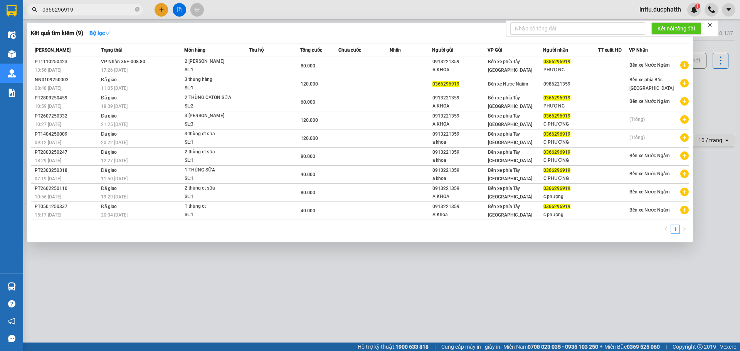
click at [107, 10] on input "0366296919" at bounding box center [87, 9] width 91 height 8
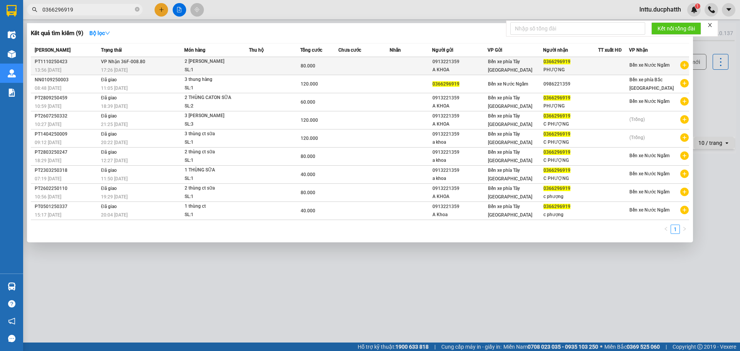
click at [236, 58] on div "2 [PERSON_NAME]" at bounding box center [214, 61] width 58 height 8
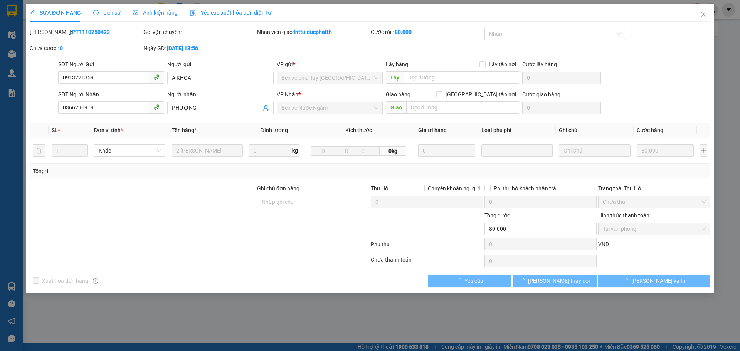
type input "0913221359"
type input "A KHOA"
type input "0366296919"
type input "PHƯỢNG"
type input "0"
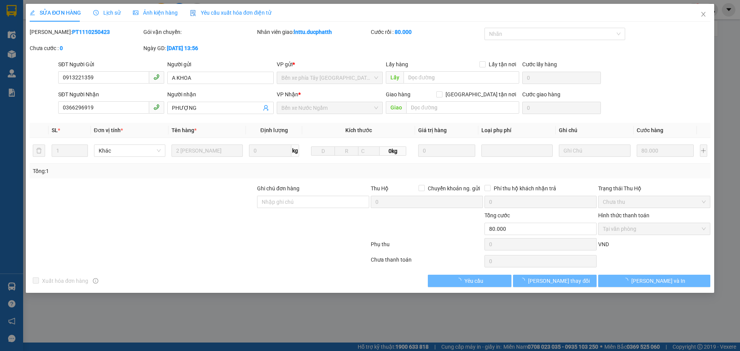
type input "80.000"
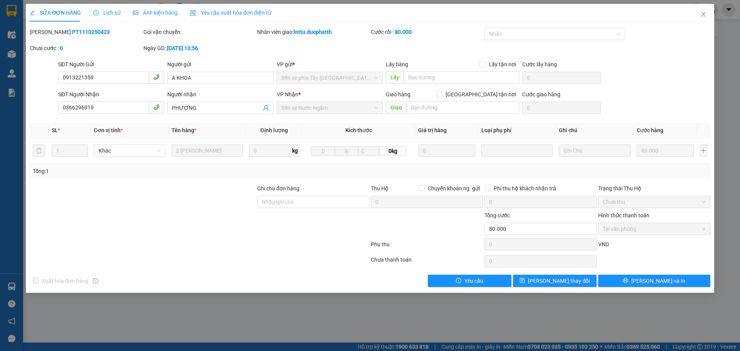
click at [237, 216] on div at bounding box center [142, 224] width 227 height 27
click at [110, 13] on span "Lịch sử" at bounding box center [106, 13] width 27 height 6
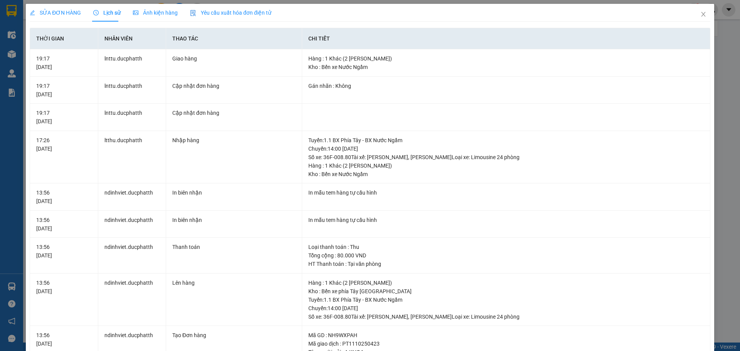
click at [49, 12] on span "SỬA ĐƠN HÀNG" at bounding box center [55, 13] width 51 height 6
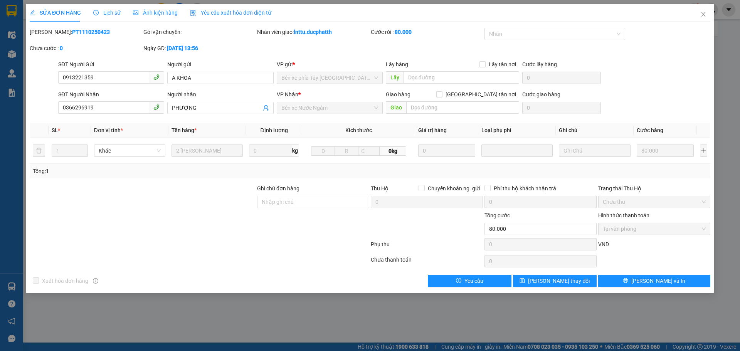
click at [149, 14] on span "Ảnh kiện hàng" at bounding box center [155, 13] width 45 height 6
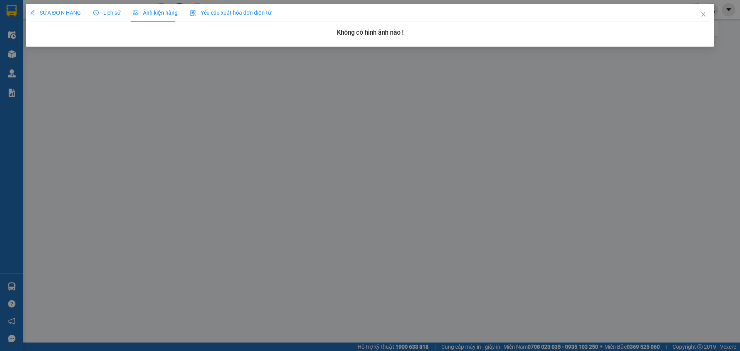
click at [101, 11] on span "Lịch sử" at bounding box center [106, 13] width 27 height 6
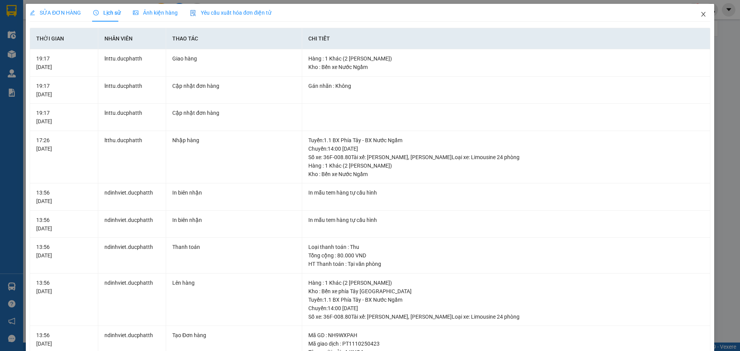
click at [696, 18] on span "Close" at bounding box center [704, 15] width 22 height 22
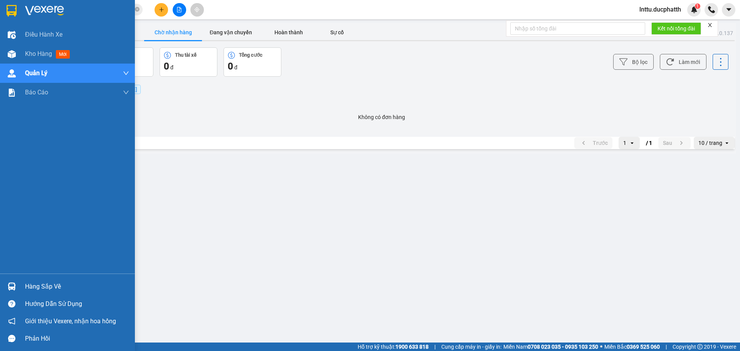
click at [10, 282] on div at bounding box center [11, 286] width 13 height 13
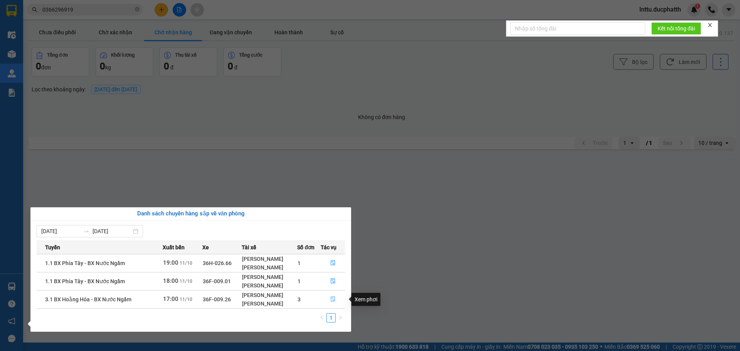
click at [331, 300] on icon "file-done" at bounding box center [332, 298] width 5 height 5
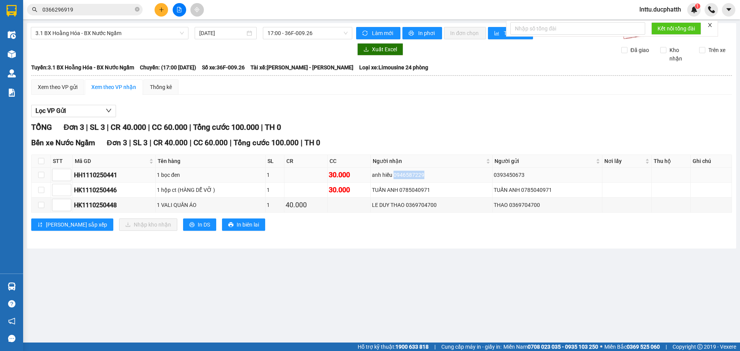
drag, startPoint x: 396, startPoint y: 176, endPoint x: 430, endPoint y: 175, distance: 33.5
click at [430, 175] on div "anh hiếu 0946587229" at bounding box center [431, 175] width 119 height 8
copy div "0946587229"
drag, startPoint x: 404, startPoint y: 190, endPoint x: 438, endPoint y: 193, distance: 34.1
click at [438, 193] on div "TUẤN ANH 0785040971" at bounding box center [431, 190] width 119 height 8
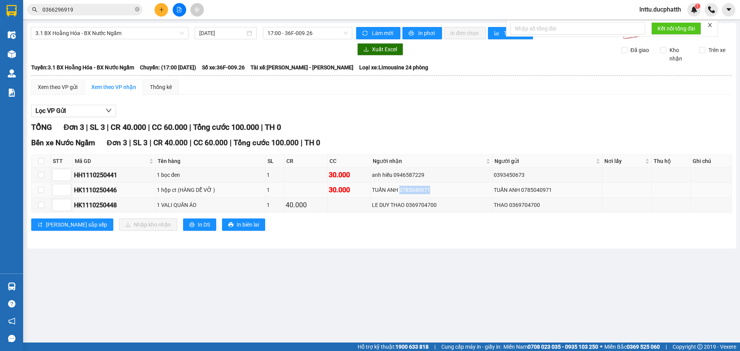
copy div "0785040971"
drag, startPoint x: 410, startPoint y: 206, endPoint x: 425, endPoint y: 209, distance: 15.3
click at [425, 209] on div "LE DUY THAO 0369704700" at bounding box center [431, 205] width 119 height 8
drag, startPoint x: 409, startPoint y: 206, endPoint x: 454, endPoint y: 213, distance: 45.6
click at [454, 213] on td "LE DUY THAO 0369704700" at bounding box center [432, 205] width 122 height 15
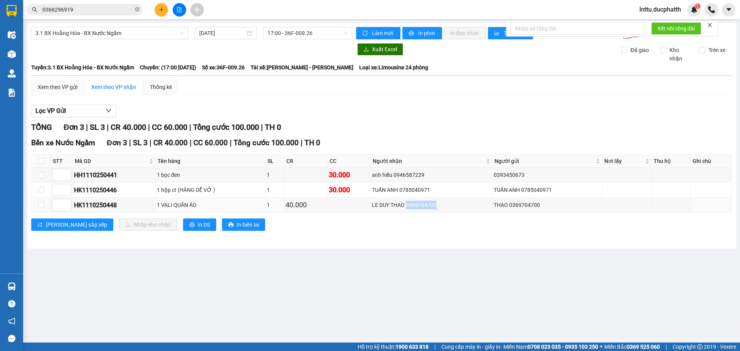
copy div "0369704700"
drag, startPoint x: 404, startPoint y: 190, endPoint x: 439, endPoint y: 190, distance: 35.1
click at [439, 190] on div "TUẤN ANH 0785040971" at bounding box center [431, 190] width 119 height 8
copy div "0785040971"
click at [64, 12] on input "0366296919" at bounding box center [87, 9] width 91 height 8
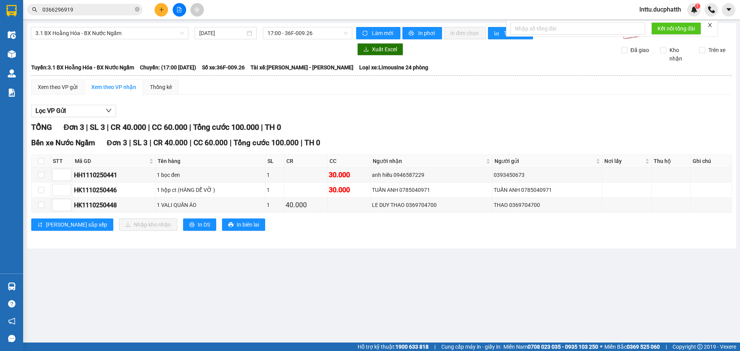
click at [64, 12] on input "0366296919" at bounding box center [87, 9] width 91 height 8
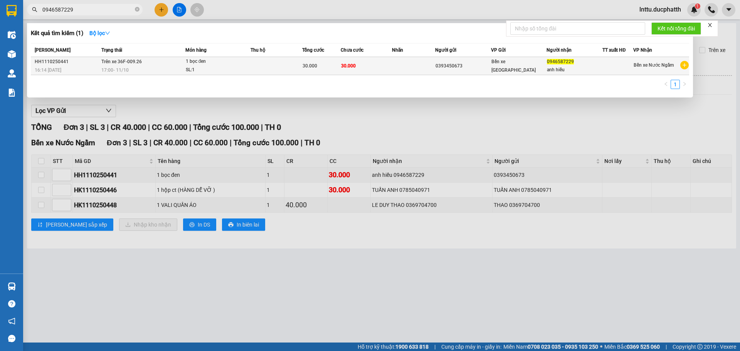
type input "0946587229"
click at [132, 64] on span "Trên xe 36F-009.26" at bounding box center [121, 61] width 40 height 6
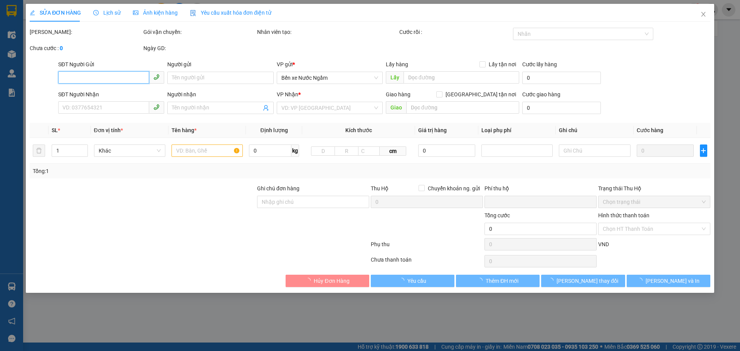
type input "0393450673"
type input "0946587229"
type input "anh hiếu"
type input "0"
type input "30.000"
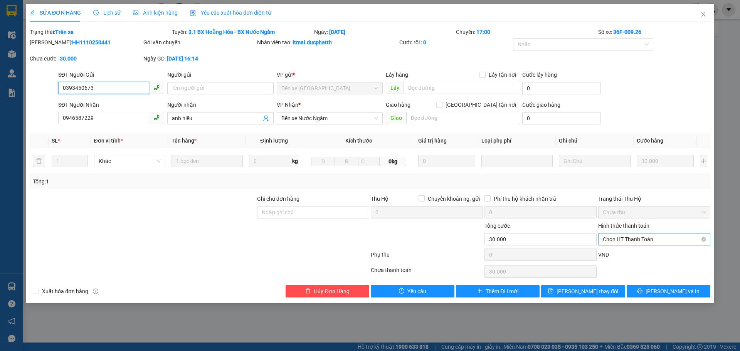
click at [641, 240] on span "Chọn HT Thanh Toán" at bounding box center [654, 240] width 103 height 12
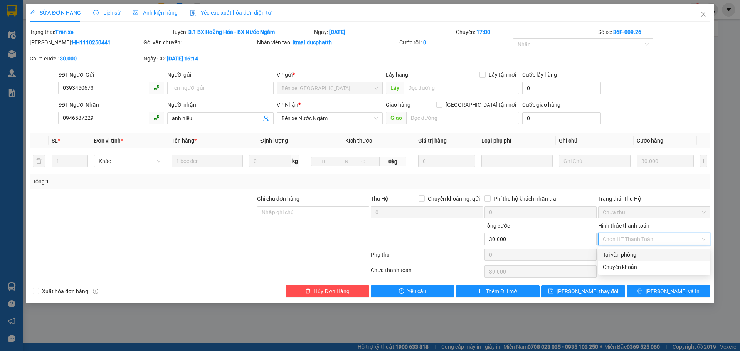
click at [624, 255] on div "Tại văn phòng" at bounding box center [654, 255] width 103 height 8
type input "0"
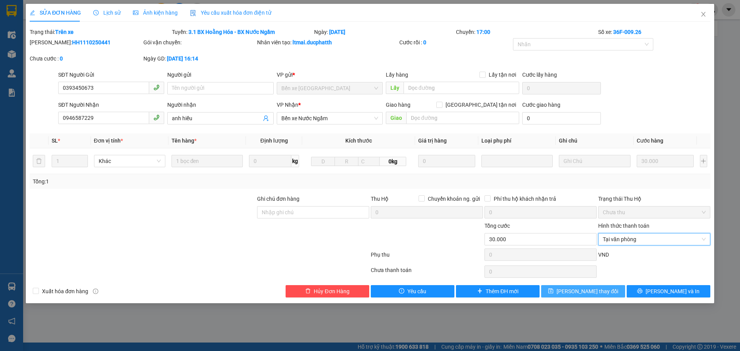
click at [571, 293] on button "[PERSON_NAME] thay đổi" at bounding box center [583, 291] width 84 height 12
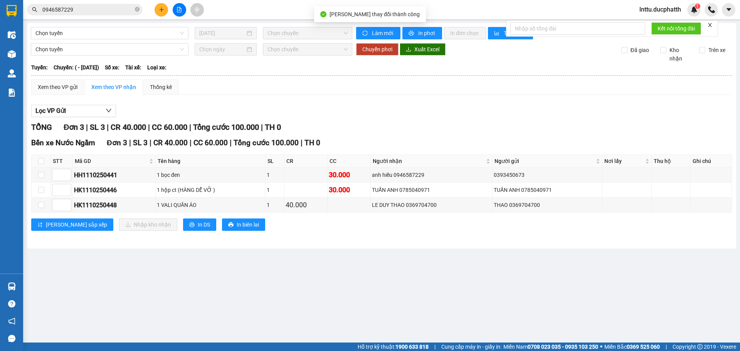
click at [704, 15] on div "lnttu.ducphatth 1" at bounding box center [686, 9] width 107 height 13
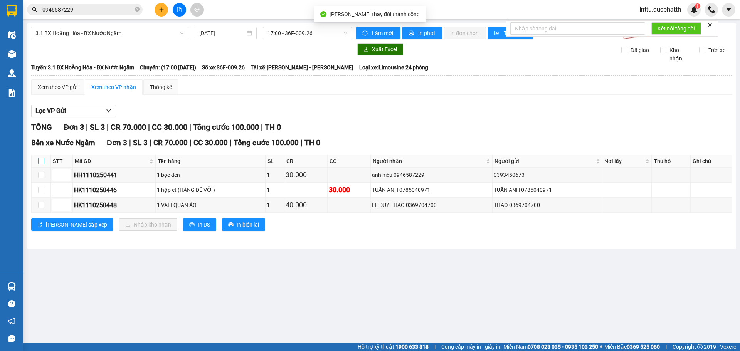
click at [40, 161] on input "checkbox" at bounding box center [41, 161] width 6 height 6
checkbox input "true"
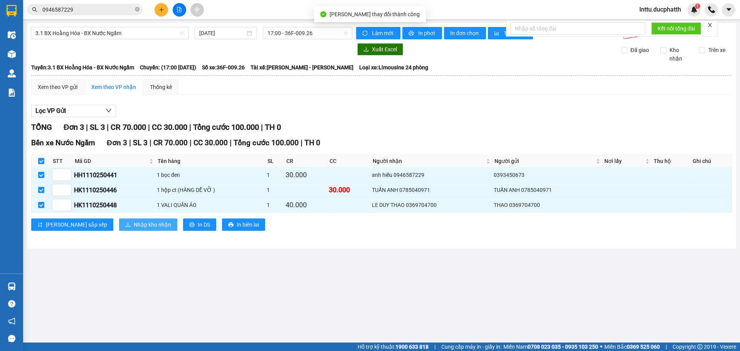
click at [134, 225] on span "Nhập kho nhận" at bounding box center [152, 224] width 37 height 8
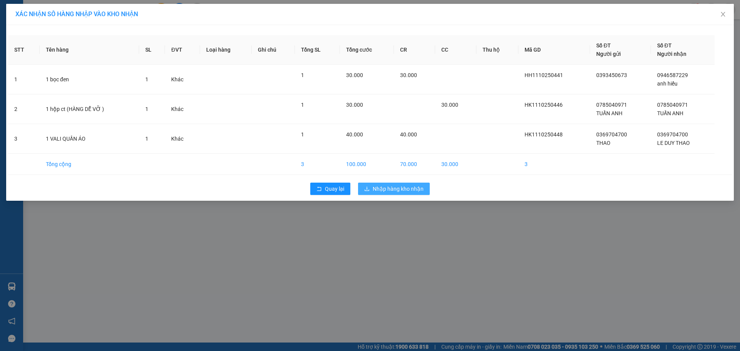
click at [399, 187] on span "Nhập hàng kho nhận" at bounding box center [398, 189] width 51 height 8
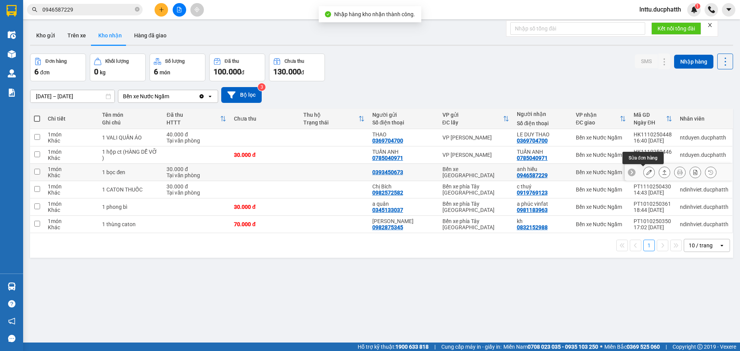
click at [646, 170] on icon at bounding box center [648, 172] width 5 height 5
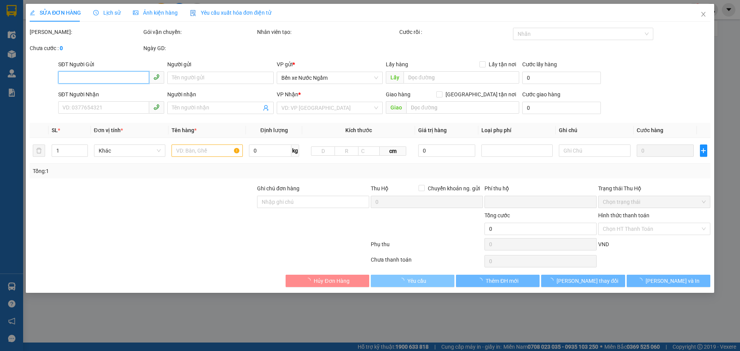
type input "0393450673"
type input "0946587229"
type input "anh hiếu"
type input "0"
type input "30.000"
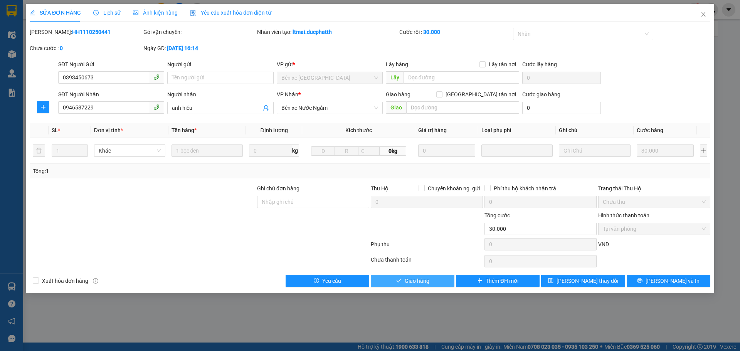
click at [423, 284] on span "Giao hàng" at bounding box center [417, 281] width 25 height 8
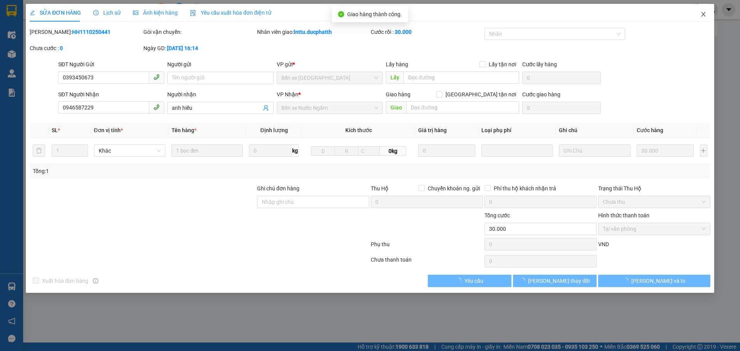
click at [705, 15] on icon "close" at bounding box center [703, 14] width 6 height 6
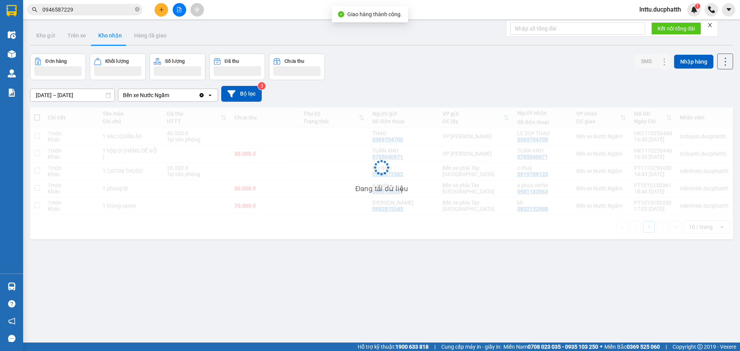
click at [296, 278] on div "ver 1.8.146 Kho gửi Trên xe Kho nhận Hàng đã giao Đơn hàng Khối lượng Số lượng …" at bounding box center [381, 198] width 709 height 351
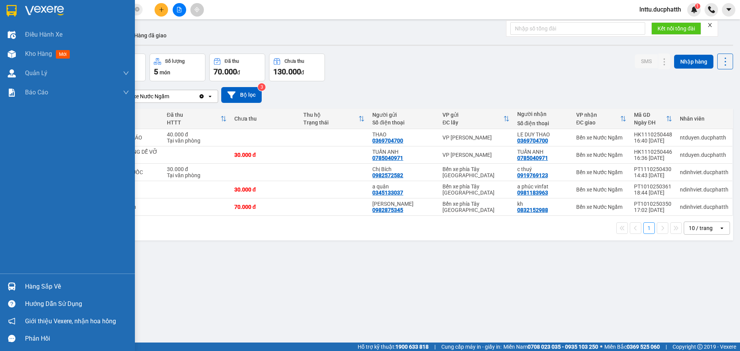
click at [14, 280] on div at bounding box center [11, 286] width 13 height 13
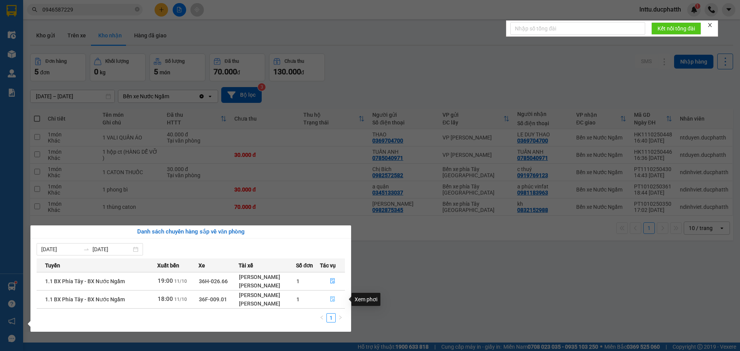
click at [335, 299] on icon "file-done" at bounding box center [332, 299] width 5 height 5
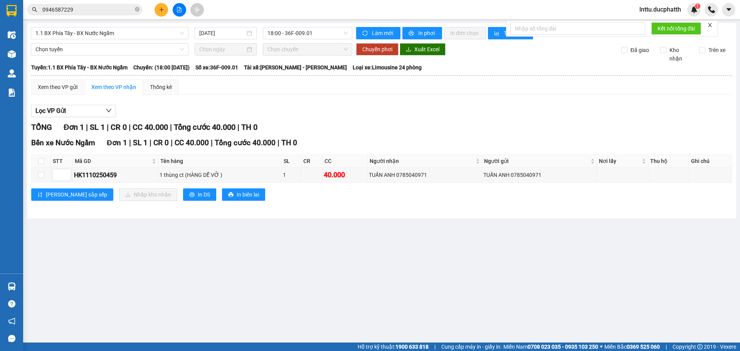
click at [285, 276] on main "1.1 BX Phía Tây - BX Nước Ngầm [DATE] 18:00 - 36F-009.01 Làm mới In phơi In đơn…" at bounding box center [370, 171] width 740 height 343
click at [310, 236] on main "1.1 BX Phía Tây - BX Nước Ngầm [DATE] 18:00 - 36F-009.01 Làm mới In phơi In đơn…" at bounding box center [370, 171] width 740 height 343
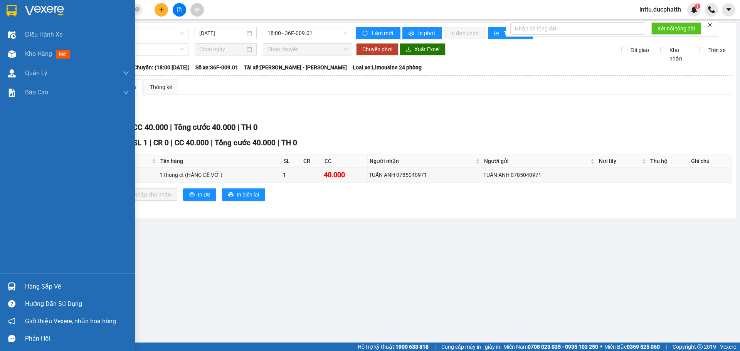
click at [1, 291] on div "Hàng sắp về" at bounding box center [67, 286] width 135 height 17
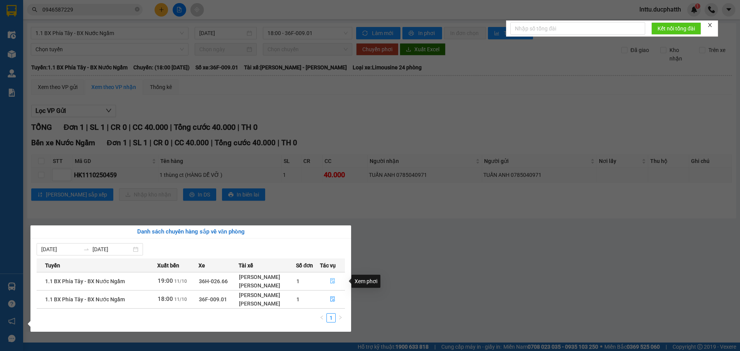
click at [330, 282] on icon "file-done" at bounding box center [332, 280] width 5 height 5
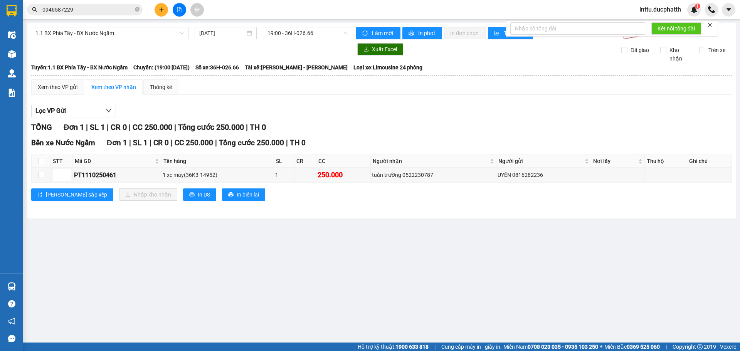
click at [310, 277] on main "1.1 BX Phía Tây - BX Nước Ngầm [DATE] 19:00 - 36H-026.66 Làm mới In phơi In đơn…" at bounding box center [370, 171] width 740 height 343
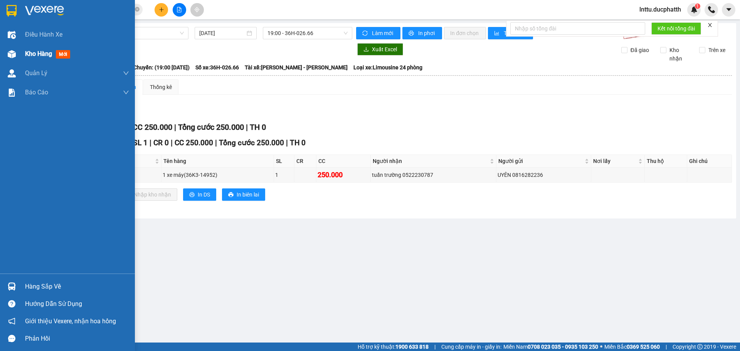
click at [19, 56] on div "Kho hàng mới" at bounding box center [67, 53] width 135 height 19
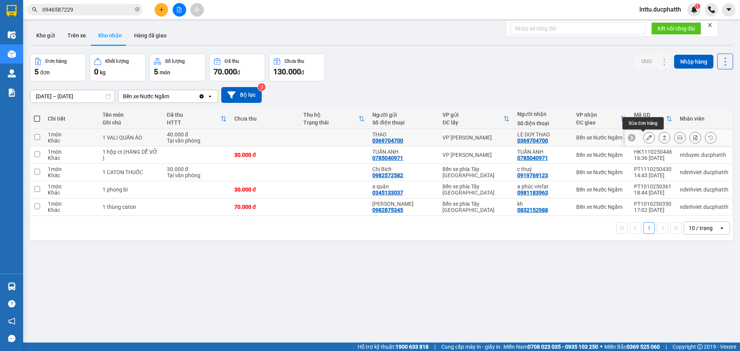
click at [644, 142] on button at bounding box center [649, 137] width 11 height 13
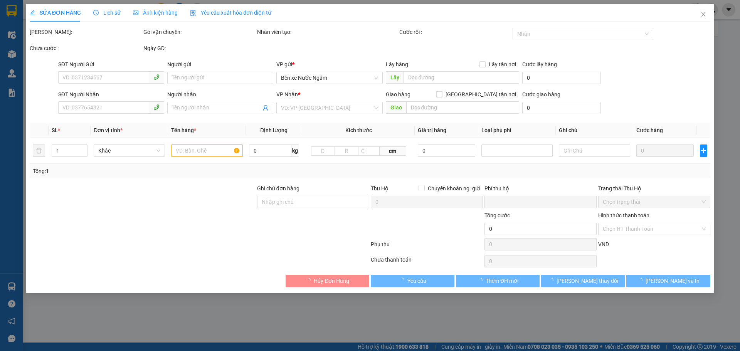
type input "0369704700"
type input "THAO"
type input "0369704700"
type input "LE DUY THAO"
type input "0"
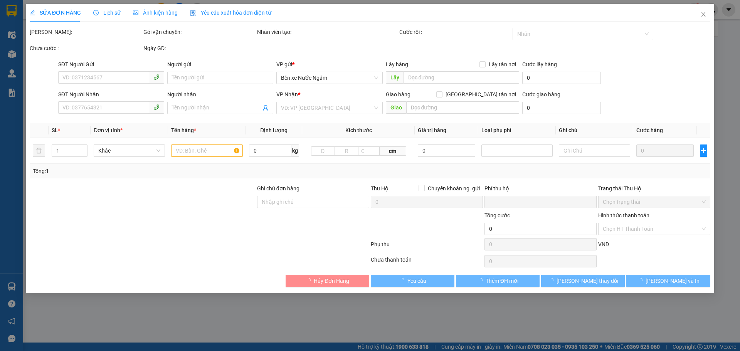
type input "40.000"
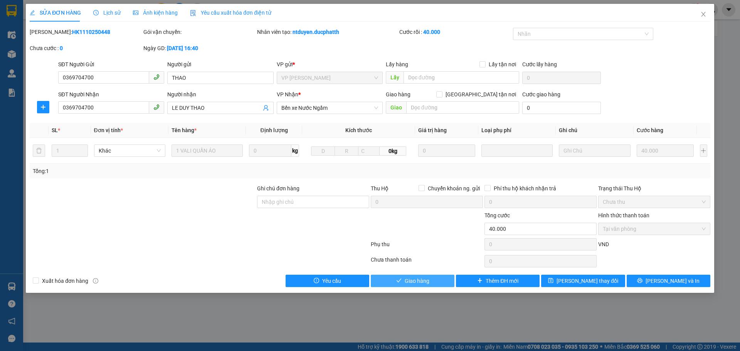
click at [420, 281] on span "Giao hàng" at bounding box center [417, 281] width 25 height 8
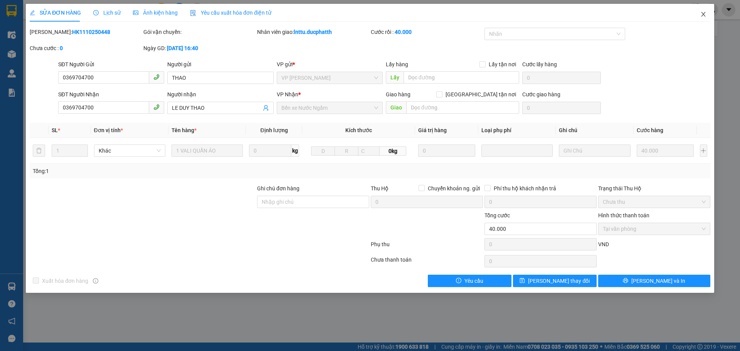
click at [701, 18] on span "Close" at bounding box center [704, 15] width 22 height 22
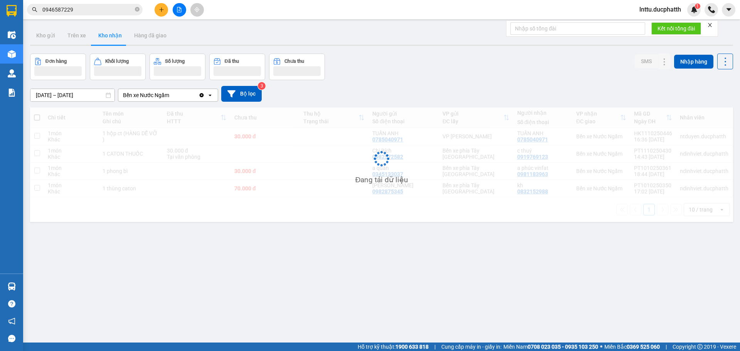
click at [82, 10] on input "0946587229" at bounding box center [87, 9] width 91 height 8
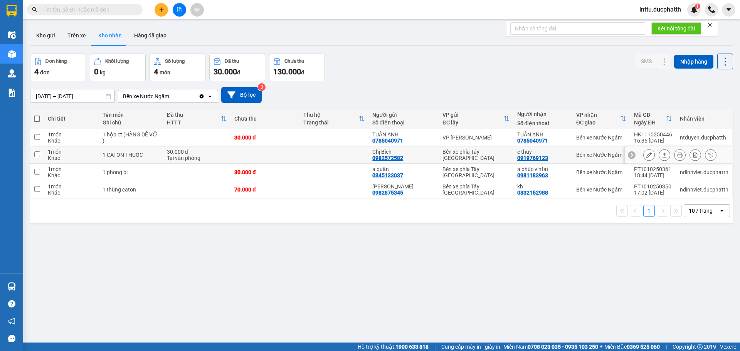
click at [646, 156] on icon at bounding box center [648, 154] width 5 height 5
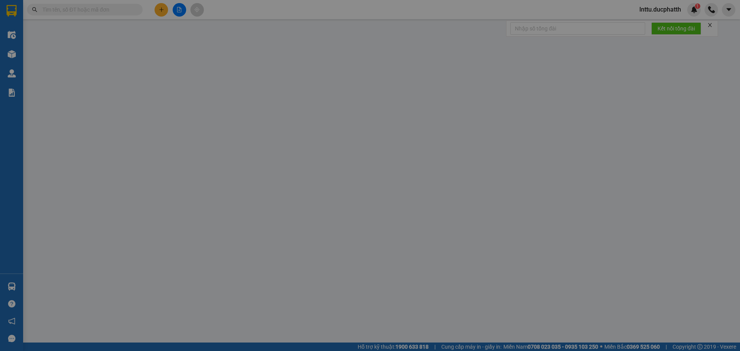
type input "0982572582"
type input "Chị Bích"
type input "0919769123"
type input "c thuý"
type input "0"
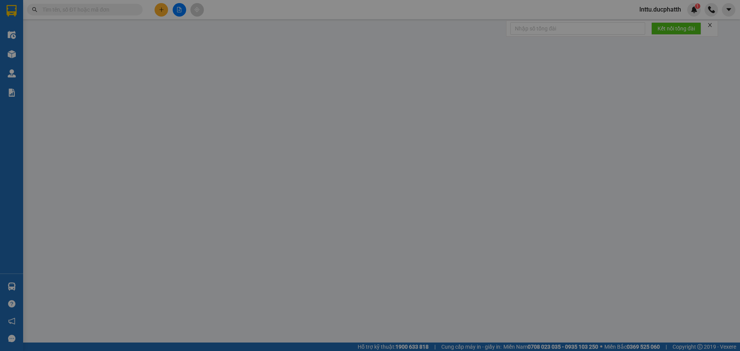
type input "30.000"
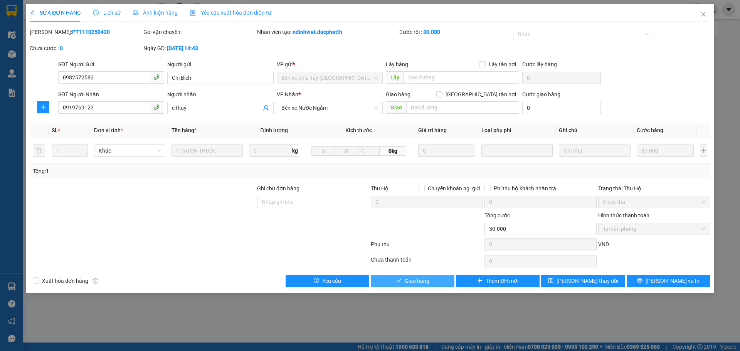
click at [434, 283] on button "Giao hàng" at bounding box center [413, 281] width 84 height 12
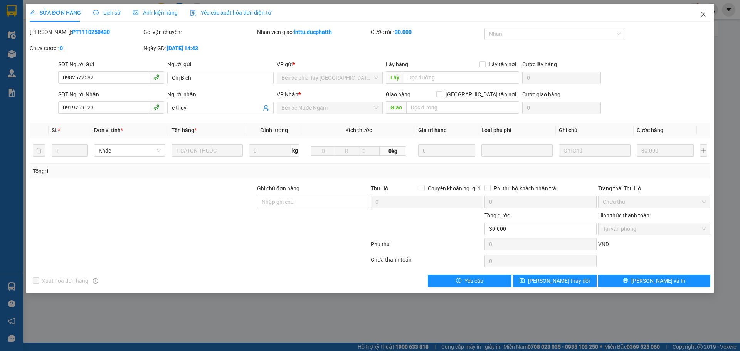
click at [704, 14] on icon "close" at bounding box center [703, 14] width 4 height 5
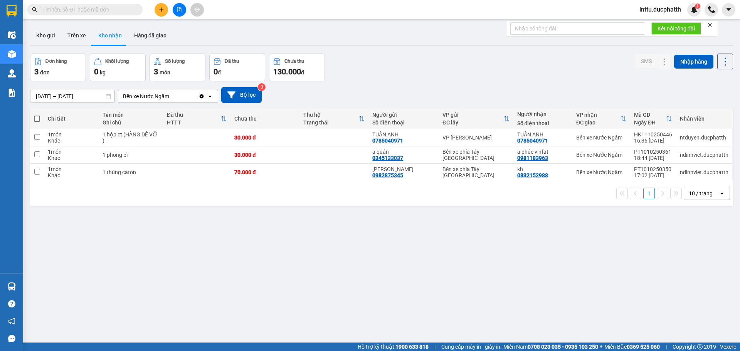
click at [54, 9] on input "text" at bounding box center [87, 9] width 91 height 8
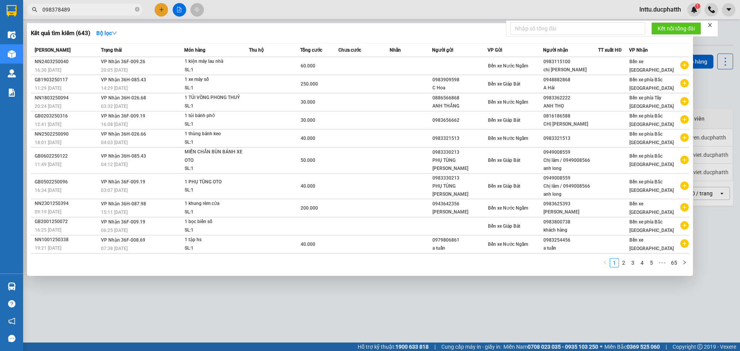
type input "0983784895"
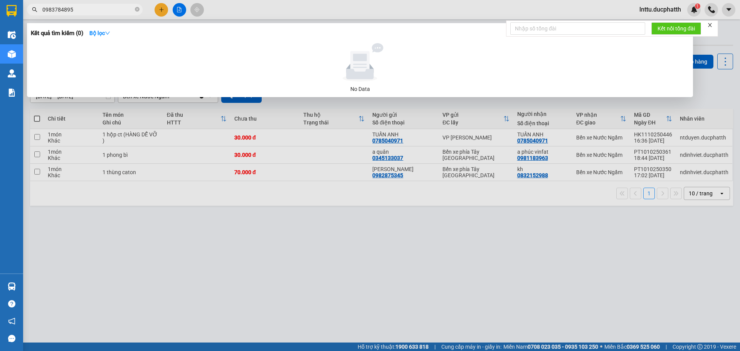
click at [90, 11] on input "0983784895" at bounding box center [87, 9] width 91 height 8
type input "0775995086"
click at [258, 266] on div at bounding box center [370, 175] width 740 height 351
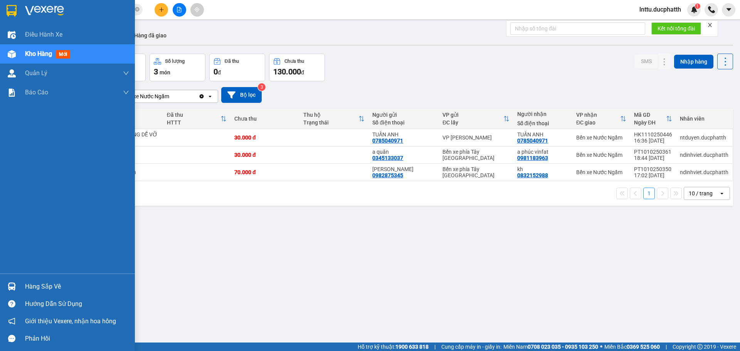
click at [1, 287] on div "Hàng sắp về" at bounding box center [67, 286] width 135 height 17
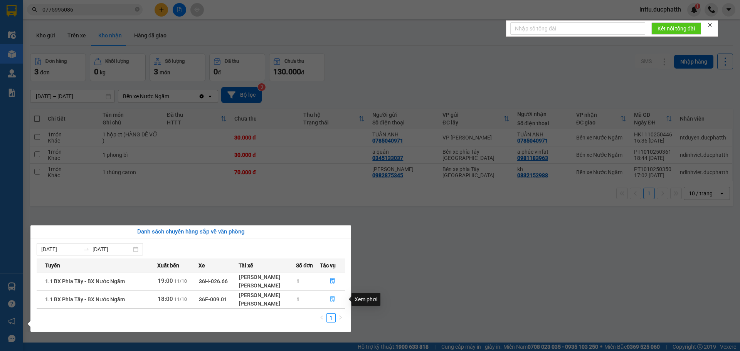
click at [334, 297] on icon "file-done" at bounding box center [332, 298] width 5 height 5
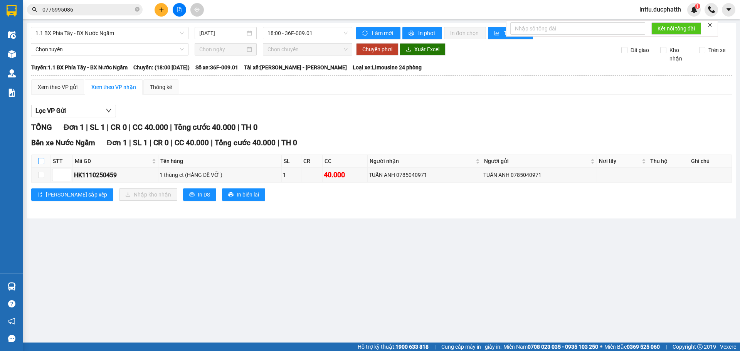
click at [40, 161] on input "checkbox" at bounding box center [41, 161] width 6 height 6
checkbox input "true"
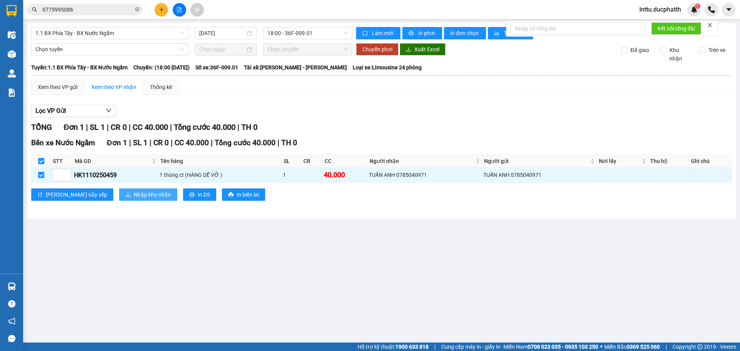
click at [134, 193] on span "Nhập kho nhận" at bounding box center [152, 194] width 37 height 8
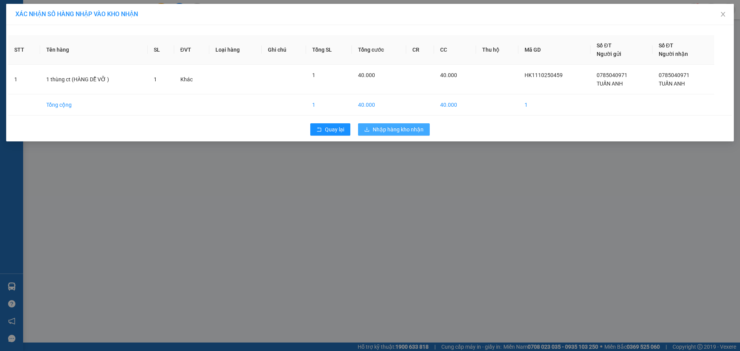
click at [409, 131] on span "Nhập hàng kho nhận" at bounding box center [398, 129] width 51 height 8
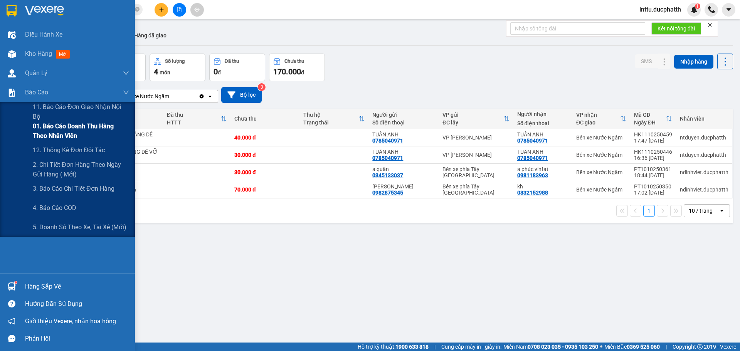
click at [56, 131] on span "01. Báo cáo doanh thu hàng theo nhân viên" at bounding box center [81, 130] width 96 height 19
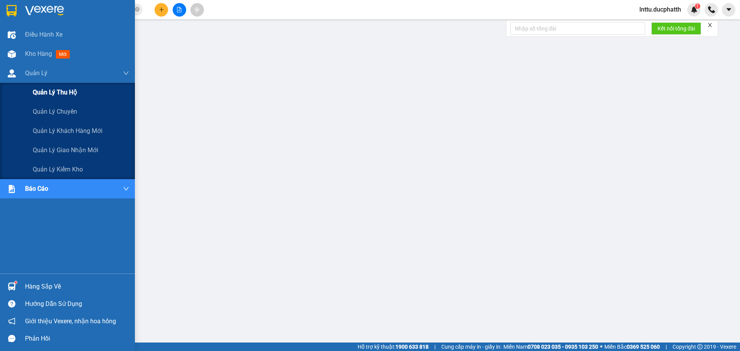
click at [42, 84] on div "Quản lý thu hộ" at bounding box center [81, 92] width 96 height 19
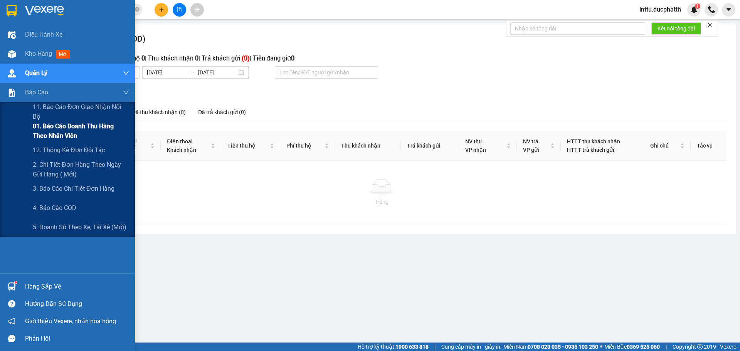
click at [35, 138] on span "01. Báo cáo doanh thu hàng theo nhân viên" at bounding box center [81, 130] width 96 height 19
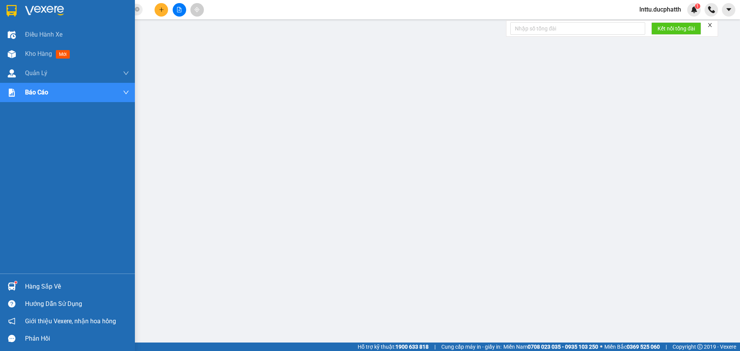
click at [11, 292] on div at bounding box center [11, 286] width 13 height 13
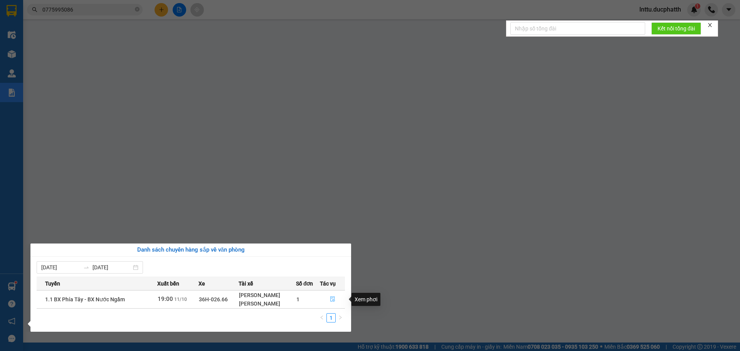
click at [331, 297] on icon "file-done" at bounding box center [332, 298] width 5 height 5
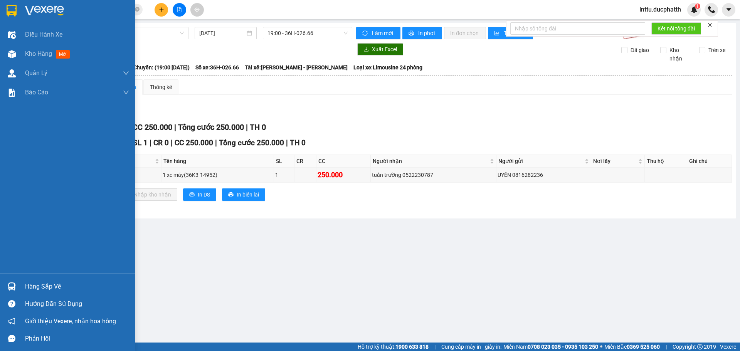
click at [13, 284] on img at bounding box center [12, 287] width 8 height 8
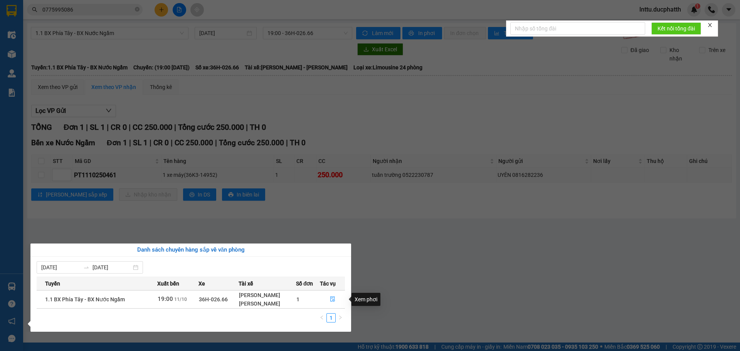
click at [361, 268] on section "Kết quả tìm kiếm ( 0 ) Bộ lọc No Data 0775995086 lnttu.ducphatth 1 Điều hành xe…" at bounding box center [370, 175] width 740 height 351
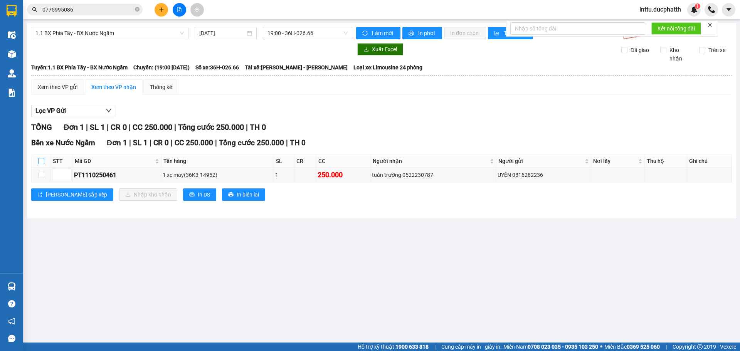
click at [40, 159] on input "checkbox" at bounding box center [41, 161] width 6 height 6
checkbox input "true"
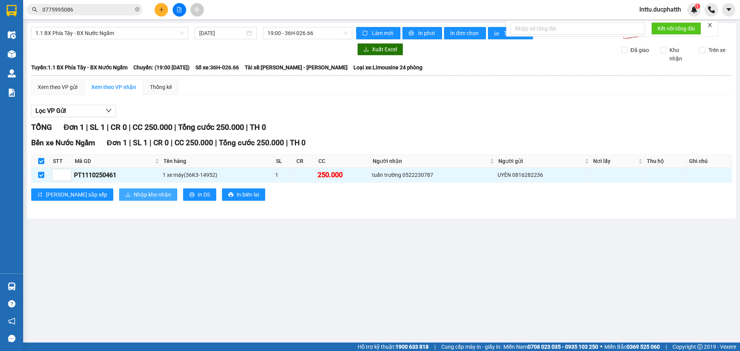
click at [134, 193] on span "Nhập kho nhận" at bounding box center [152, 194] width 37 height 8
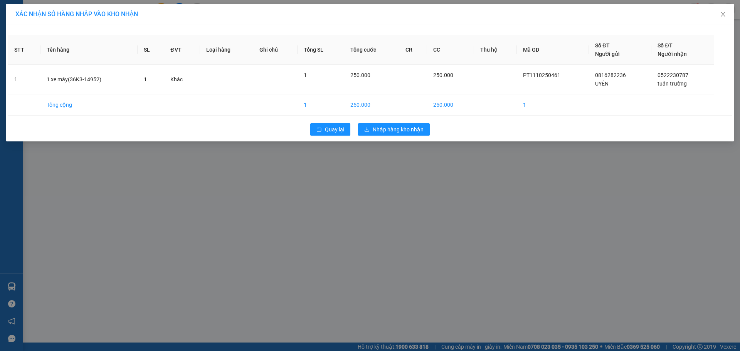
click at [383, 167] on div "XÁC NHẬN SỐ HÀNG NHẬP VÀO KHO NHẬN STT Tên hàng SL ĐVT Loại hàng Ghi chú Tổng S…" at bounding box center [370, 175] width 740 height 351
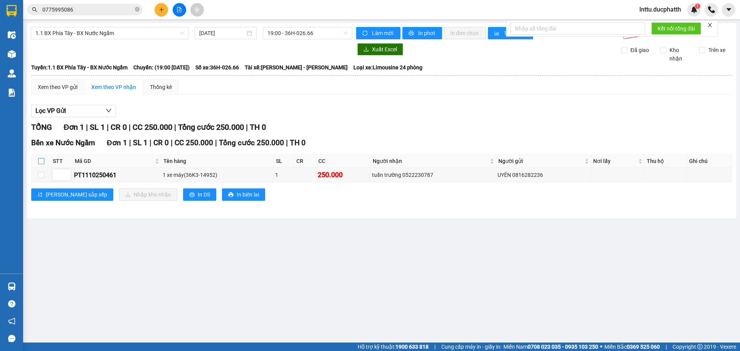
click at [43, 158] on label at bounding box center [41, 161] width 6 height 8
click at [43, 158] on input "checkbox" at bounding box center [41, 161] width 6 height 6
checkbox input "true"
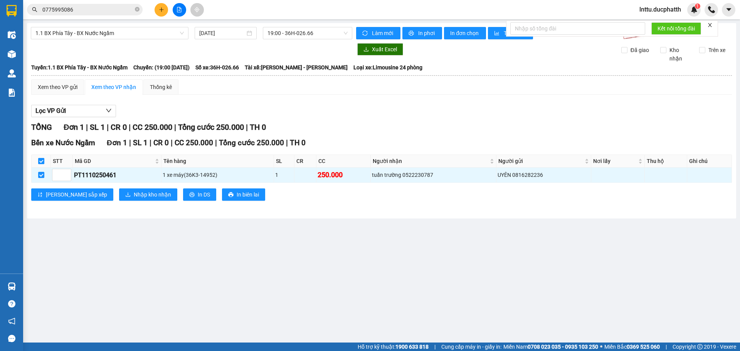
checkbox input "true"
click at [119, 201] on button "Nhập kho nhận" at bounding box center [148, 194] width 58 height 12
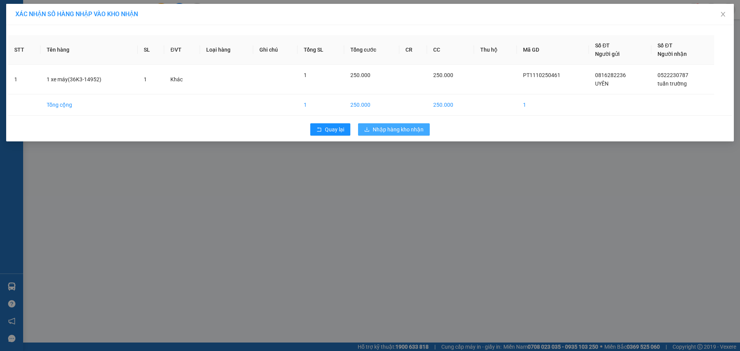
click at [375, 133] on span "Nhập hàng kho nhận" at bounding box center [398, 129] width 51 height 8
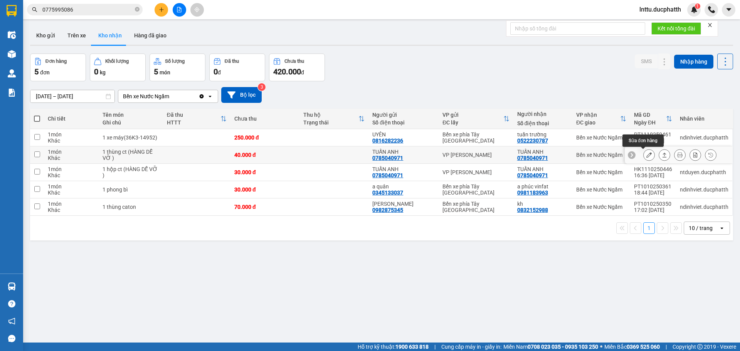
click at [645, 151] on button at bounding box center [649, 154] width 11 height 13
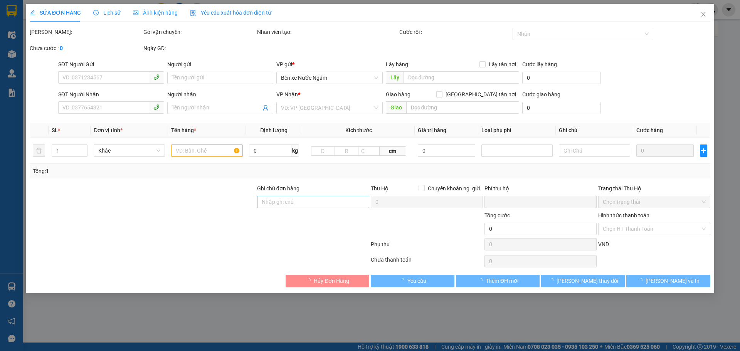
type input "0785040971"
type input "TUẤN ANH"
type input "0785040971"
type input "TUẤN ANH"
type input "0"
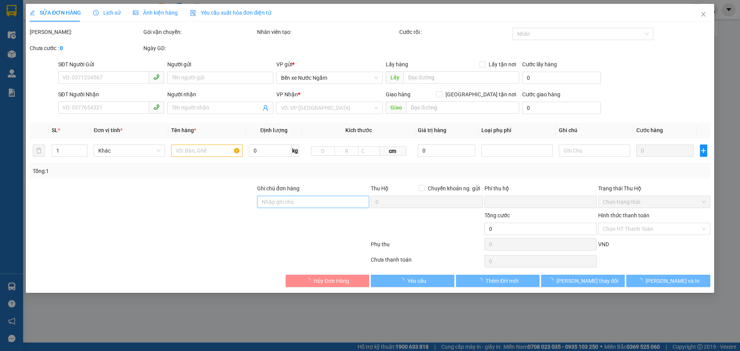
type input "40.000"
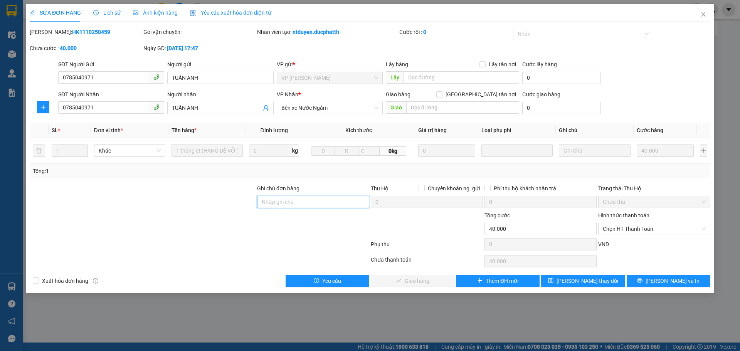
click at [283, 202] on input "Ghi chú đơn hàng" at bounding box center [313, 202] width 112 height 12
click at [286, 200] on input "ck 70k 21h28 [DATE] bui van kien shb" at bounding box center [313, 202] width 112 height 12
click at [612, 233] on span "Chọn HT Thanh Toán" at bounding box center [654, 229] width 103 height 12
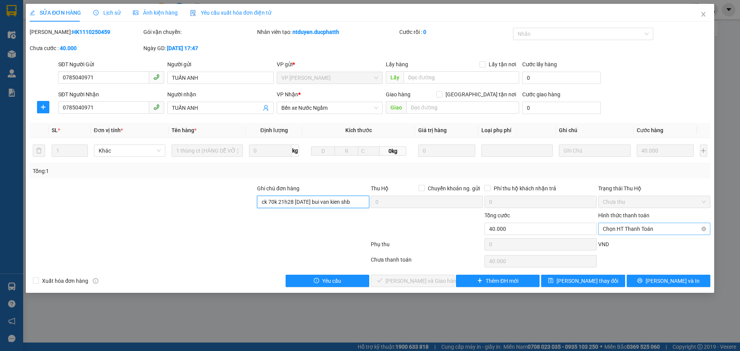
type input "ck 70k 21h28 [DATE] bui van kien shb"
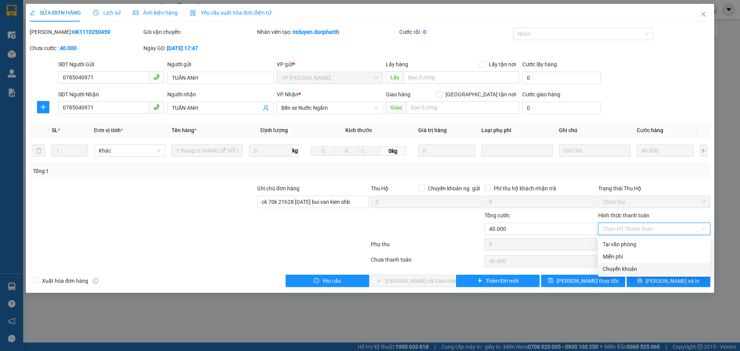
click at [623, 269] on div "Chuyển khoản" at bounding box center [654, 269] width 103 height 8
type input "0"
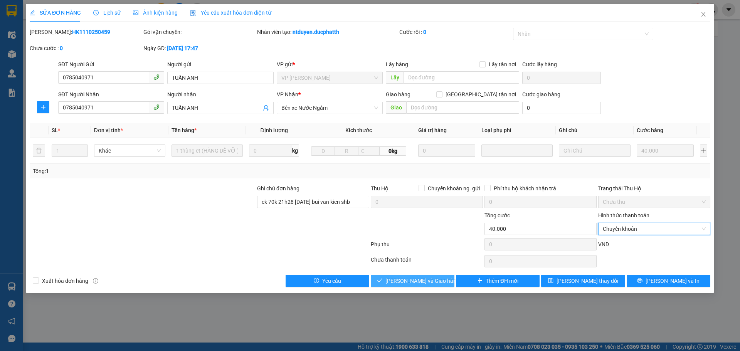
click at [410, 283] on span "[PERSON_NAME] và Giao hàng" at bounding box center [422, 281] width 74 height 8
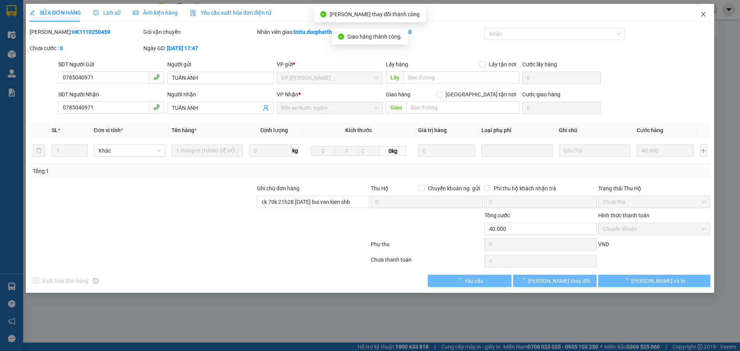
click at [706, 18] on span "Close" at bounding box center [704, 15] width 22 height 22
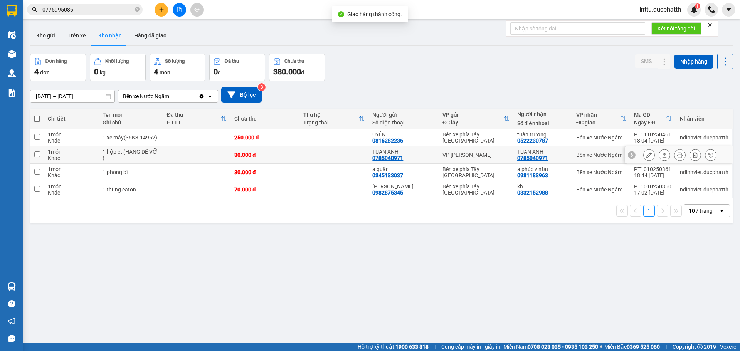
click at [646, 156] on icon at bounding box center [648, 154] width 5 height 5
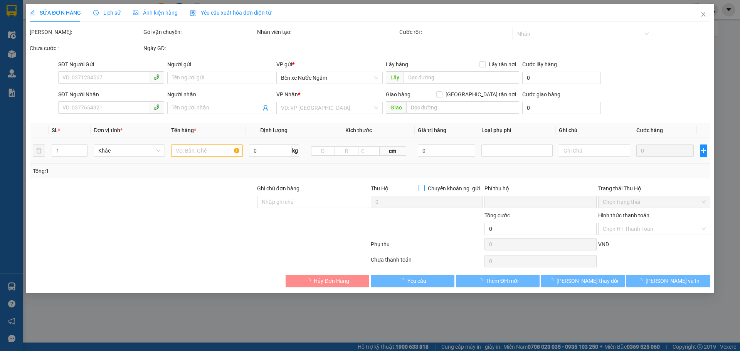
type input "0785040971"
type input "TUẤN ANH"
type input "0785040971"
type input "TUẤN ANH"
type input "0"
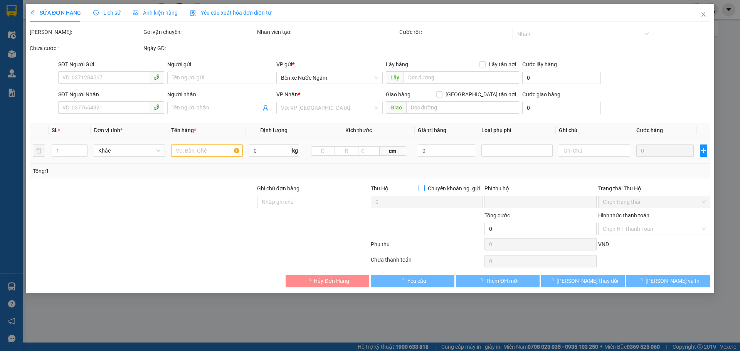
type input "30.000"
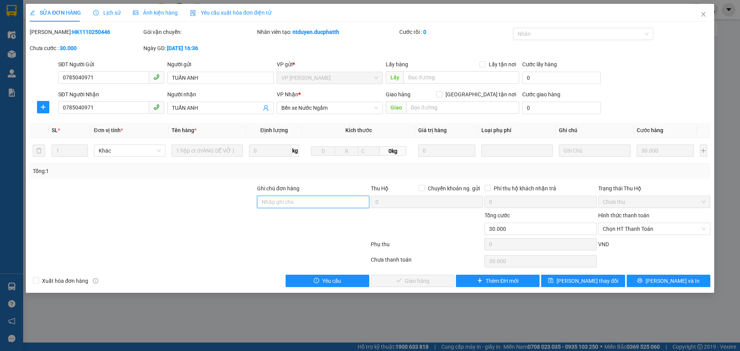
click at [316, 200] on input "Ghi chú đơn hàng" at bounding box center [313, 202] width 112 height 12
paste input "ck 70k 21h28 [DATE] bui van kien shb"
type input "ck 70k 21h28 [DATE] bui van kien shb"
click at [615, 236] on div "Hình thức thanh toán Chọn HT Thanh Toán" at bounding box center [654, 224] width 112 height 27
click at [616, 231] on span "Chọn HT Thanh Toán" at bounding box center [654, 229] width 103 height 12
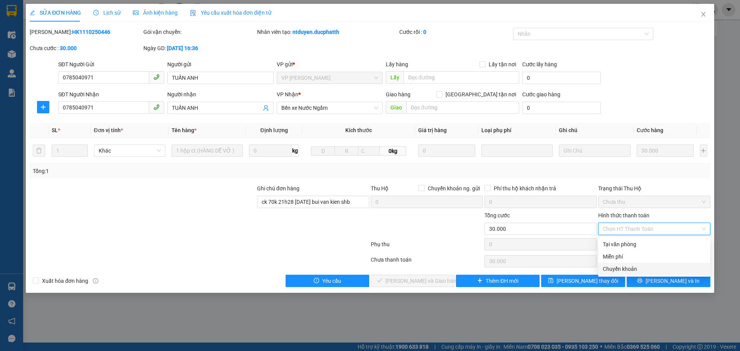
drag, startPoint x: 618, startPoint y: 267, endPoint x: 613, endPoint y: 268, distance: 4.3
click at [617, 268] on div "Chuyển khoản" at bounding box center [654, 269] width 103 height 8
type input "0"
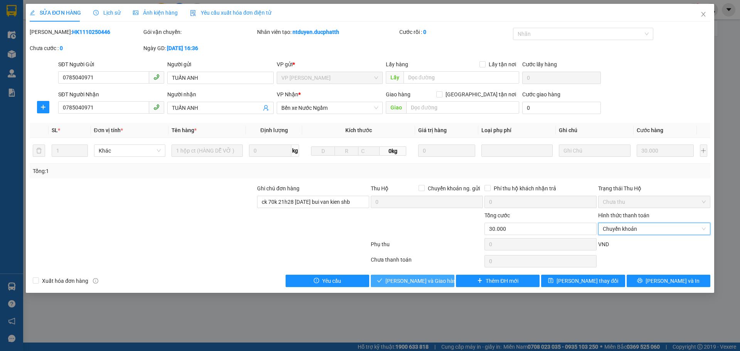
click at [445, 283] on button "[PERSON_NAME] và Giao hàng" at bounding box center [413, 281] width 84 height 12
